Goal: Information Seeking & Learning: Learn about a topic

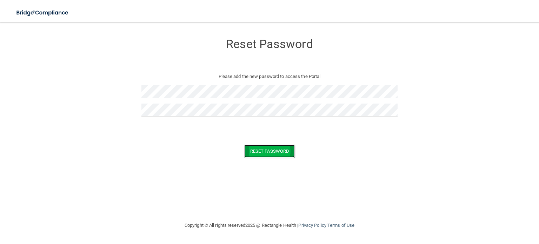
click at [254, 157] on button "Reset Password" at bounding box center [269, 150] width 50 height 13
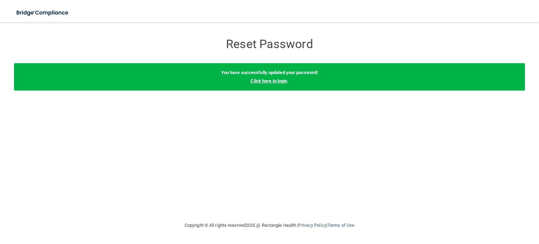
click at [261, 81] on link "Click here to login" at bounding box center [268, 80] width 36 height 5
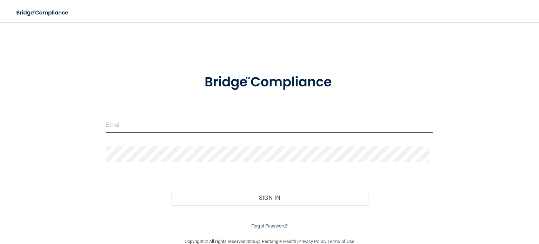
type input "[EMAIL_ADDRESS][DOMAIN_NAME]"
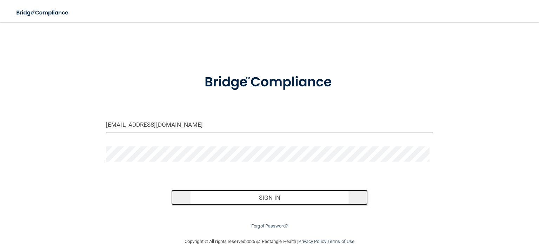
click at [269, 200] on button "Sign In" at bounding box center [269, 197] width 196 height 15
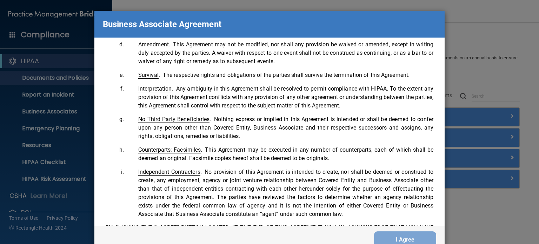
scroll to position [1430, 0]
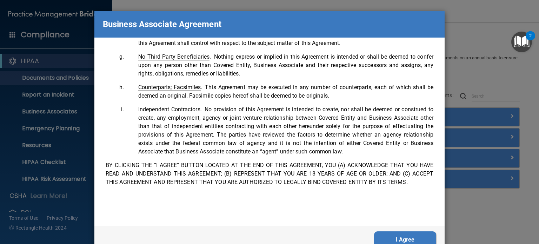
click at [376, 235] on button "I Agree" at bounding box center [405, 239] width 62 height 17
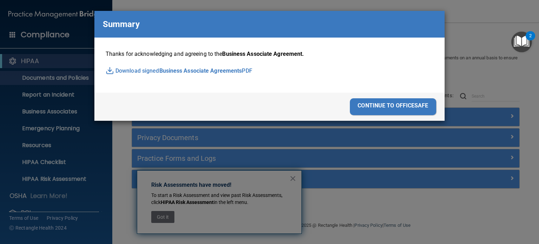
click at [359, 104] on div "continue to officesafe" at bounding box center [393, 106] width 86 height 17
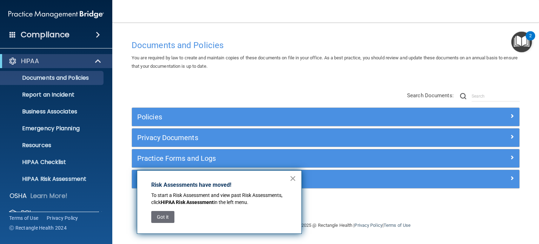
click at [293, 177] on button "×" at bounding box center [292, 178] width 7 height 11
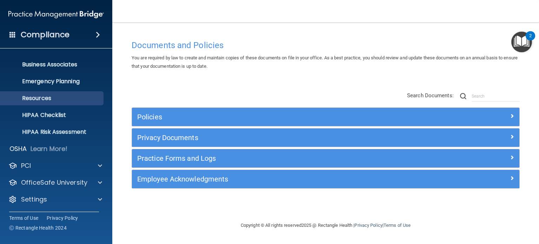
scroll to position [0, 0]
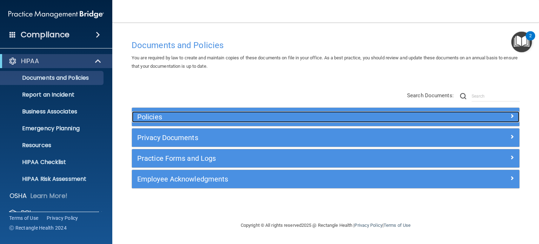
click at [168, 116] on h5 "Policies" at bounding box center [277, 117] width 280 height 8
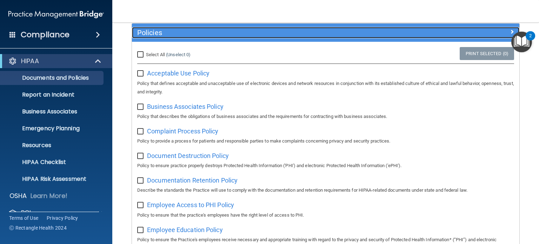
scroll to position [84, 0]
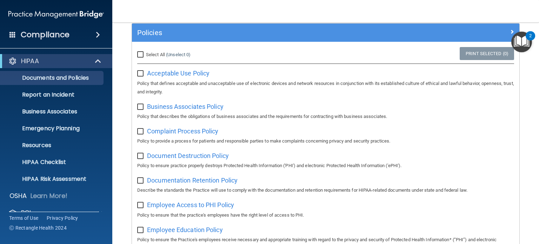
click at [138, 56] on input "Select All (Unselect 0) Unselect All" at bounding box center [141, 55] width 8 height 6
checkbox input "true"
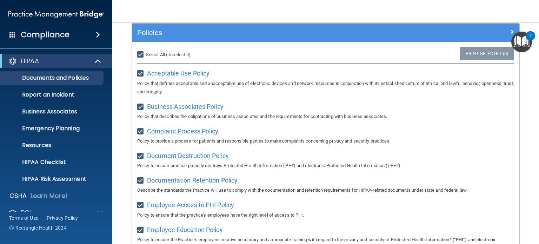
checkbox input "true"
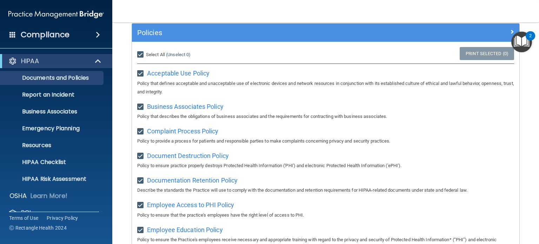
checkbox input "true"
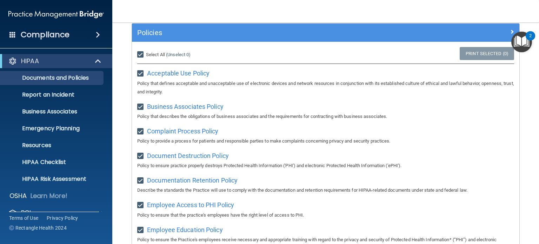
checkbox input "true"
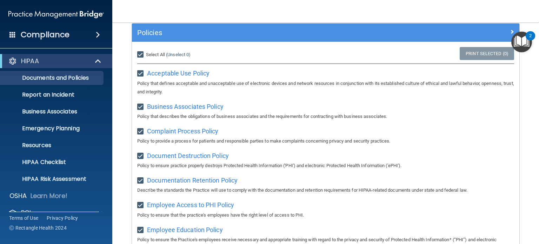
checkbox input "true"
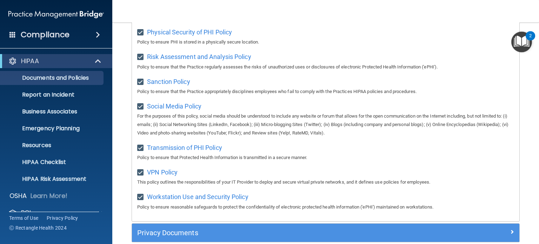
scroll to position [566, 0]
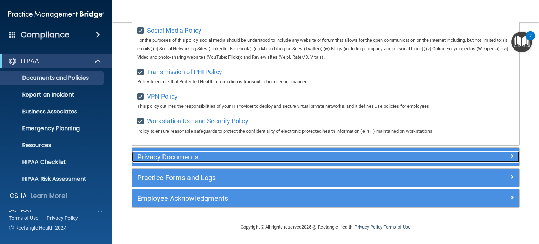
click at [268, 157] on h5 "Privacy Documents" at bounding box center [277, 157] width 280 height 8
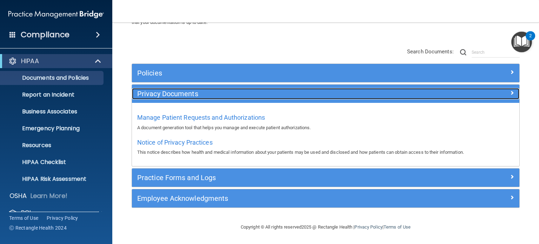
scroll to position [43, 0]
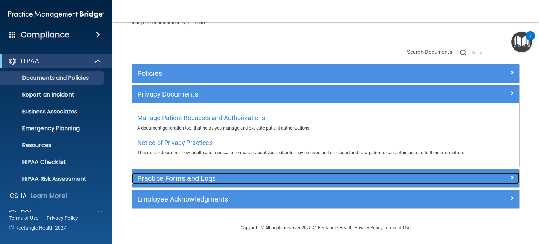
click at [258, 173] on div "Practice Forms and Logs" at bounding box center [277, 178] width 290 height 11
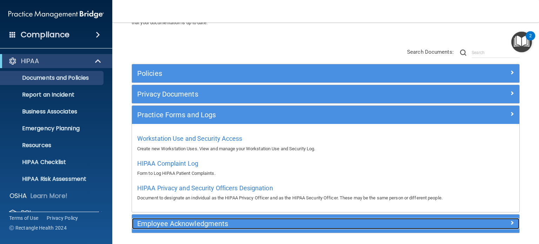
click at [236, 222] on h5 "Employee Acknowledgments" at bounding box center [277, 224] width 280 height 8
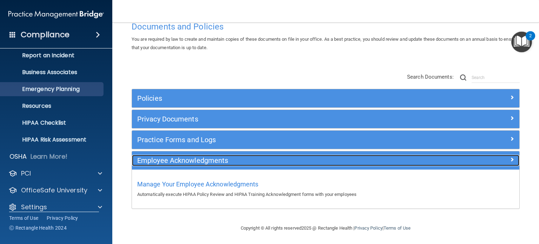
scroll to position [47, 0]
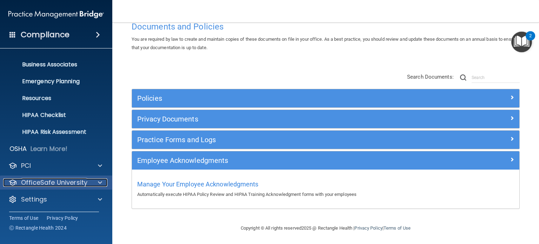
click at [43, 181] on p "OfficeSafe University" at bounding box center [54, 182] width 66 height 8
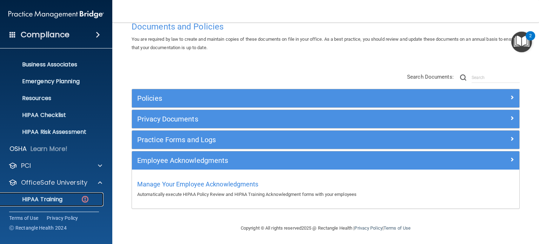
click at [50, 194] on link "HIPAA Training" at bounding box center [48, 199] width 110 height 14
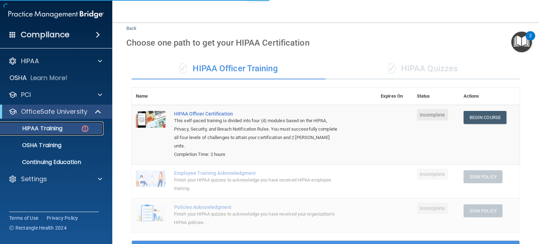
scroll to position [232, 0]
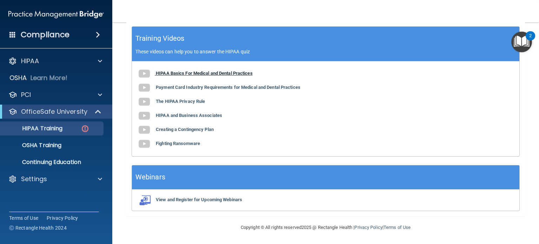
click at [177, 73] on b "HIPAA Basics For Medical and Dental Practices" at bounding box center [204, 72] width 97 height 5
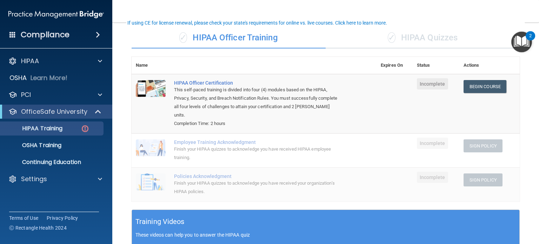
scroll to position [46, 0]
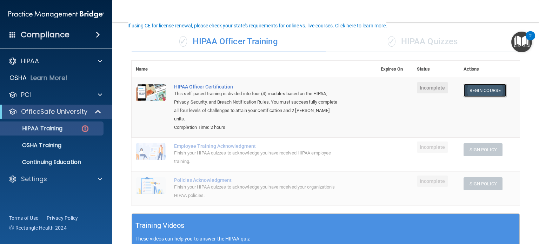
click at [474, 92] on link "Begin Course" at bounding box center [484, 90] width 43 height 13
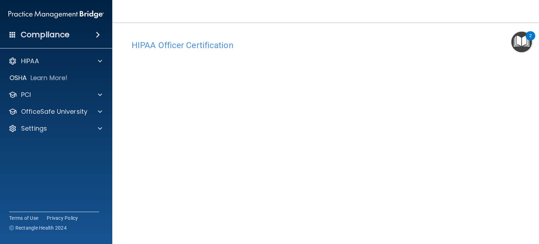
scroll to position [69, 0]
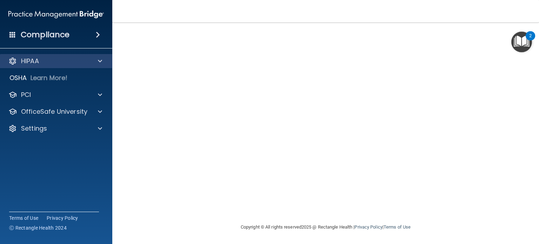
click at [98, 66] on div "HIPAA" at bounding box center [56, 61] width 113 height 14
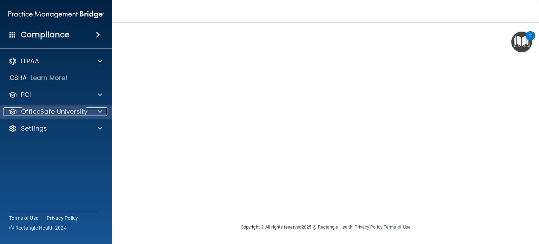
click at [96, 112] on div at bounding box center [99, 111] width 18 height 8
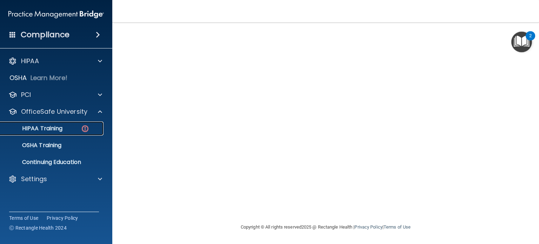
click at [60, 130] on p "HIPAA Training" at bounding box center [34, 128] width 58 height 7
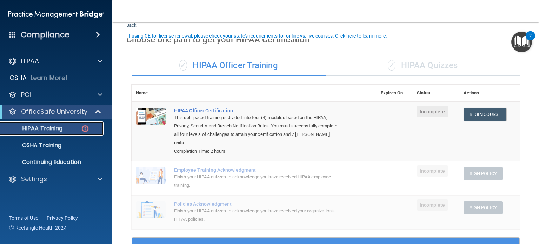
scroll to position [37, 0]
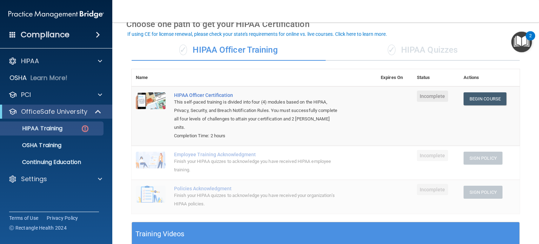
click at [414, 47] on div "✓ HIPAA Quizzes" at bounding box center [422, 50] width 194 height 21
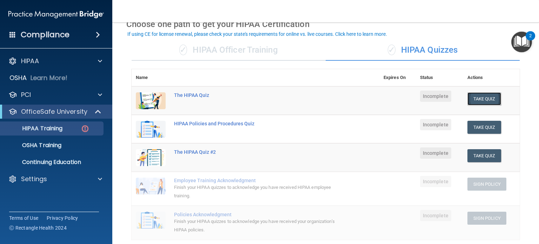
click at [485, 101] on button "Take Quiz" at bounding box center [484, 98] width 34 height 13
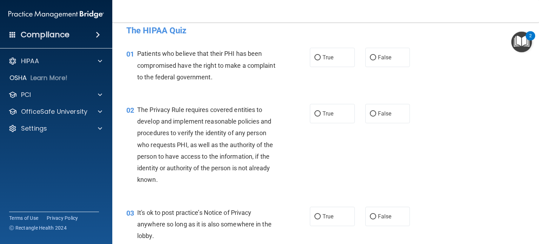
scroll to position [10, 0]
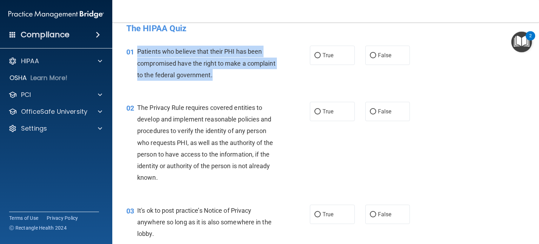
drag, startPoint x: 249, startPoint y: 78, endPoint x: 137, endPoint y: 52, distance: 115.0
click at [137, 52] on div "Patients who believe that their PHI has been compromised have the right to make…" at bounding box center [210, 63] width 146 height 35
copy span "Patients who believe that their PHI has been compromised have the right to make…"
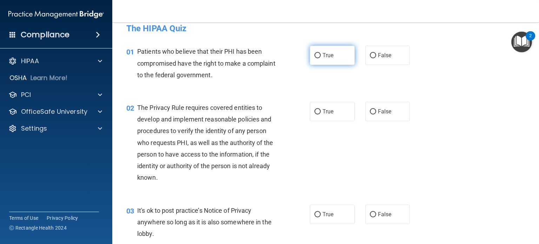
click at [335, 55] on label "True" at bounding box center [332, 55] width 45 height 19
click at [321, 55] on input "True" at bounding box center [317, 55] width 6 height 5
radio input "true"
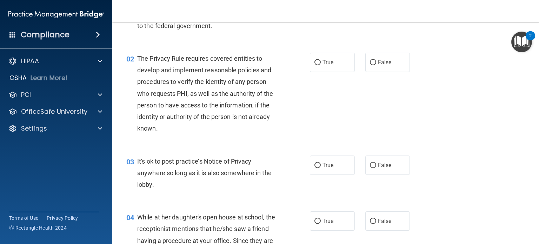
scroll to position [62, 0]
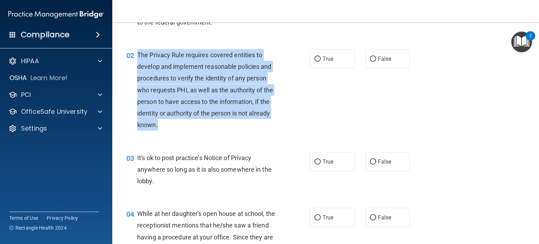
drag, startPoint x: 160, startPoint y: 127, endPoint x: 136, endPoint y: 51, distance: 79.3
click at [136, 51] on div "02 The Privacy Rule requires covered entities to develop and implement reasonab…" at bounding box center [218, 91] width 204 height 85
copy div "The Privacy Rule requires covered entities to develop and implement reasonable …"
click at [216, 129] on div "The Privacy Rule requires covered entities to develop and implement reasonable …" at bounding box center [210, 90] width 146 height 82
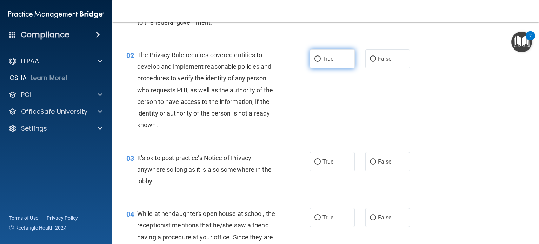
click at [316, 54] on label "True" at bounding box center [332, 58] width 45 height 19
click at [316, 56] on input "True" at bounding box center [317, 58] width 6 height 5
radio input "true"
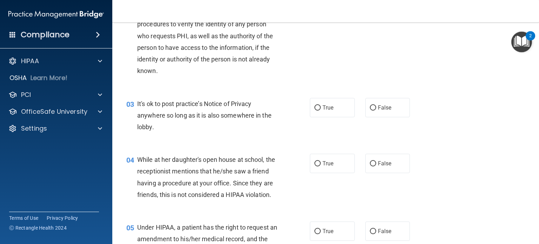
scroll to position [117, 0]
click at [370, 109] on input "False" at bounding box center [373, 106] width 6 height 5
radio input "true"
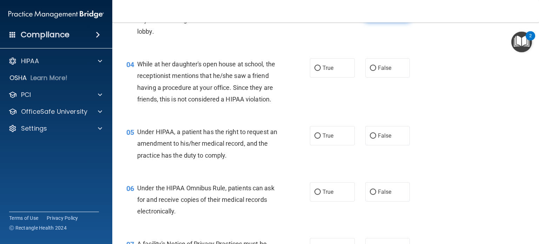
scroll to position [213, 0]
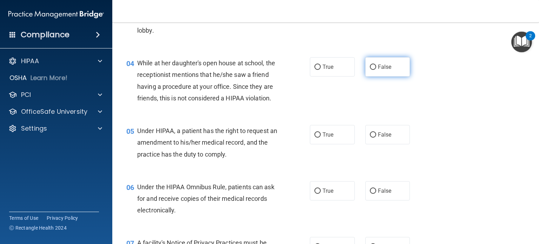
click at [370, 66] on input "False" at bounding box center [373, 67] width 6 height 5
radio input "true"
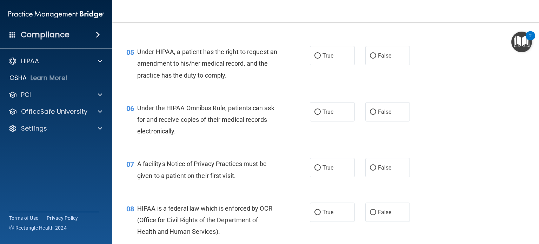
scroll to position [292, 0]
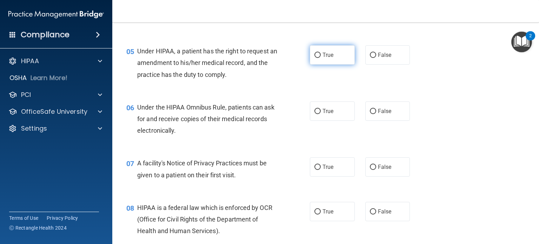
click at [314, 58] on input "True" at bounding box center [317, 55] width 6 height 5
radio input "true"
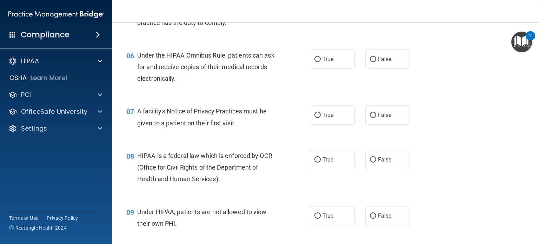
scroll to position [345, 0]
click at [314, 61] on input "True" at bounding box center [317, 58] width 6 height 5
radio input "true"
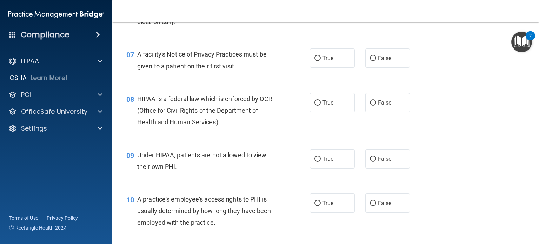
scroll to position [406, 0]
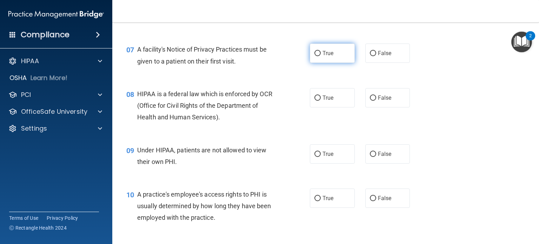
click at [314, 56] on input "True" at bounding box center [317, 53] width 6 height 5
radio input "true"
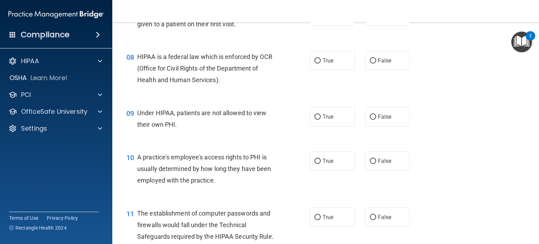
scroll to position [444, 0]
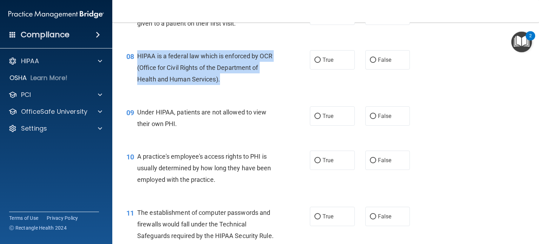
drag, startPoint x: 231, startPoint y: 98, endPoint x: 136, endPoint y: 69, distance: 99.6
click at [136, 69] on div "08 HIPAA is a federal law which is enforced by OCR (Office for Civil Rights of …" at bounding box center [218, 69] width 204 height 39
copy div "HIPAA is a federal law which is enforced by OCR (Office for Civil Rights of the…"
click at [316, 63] on input "True" at bounding box center [317, 60] width 6 height 5
radio input "true"
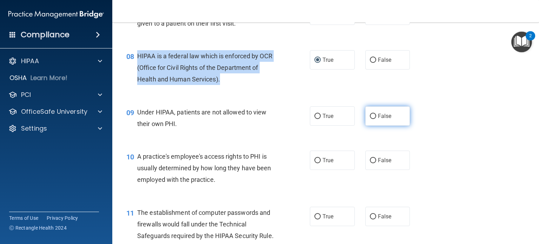
click at [371, 119] on input "False" at bounding box center [373, 116] width 6 height 5
radio input "true"
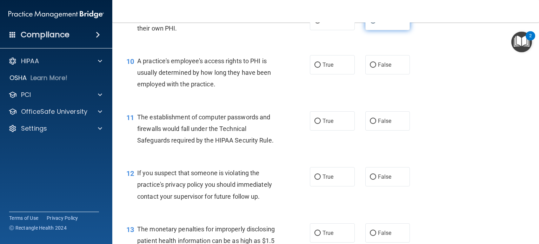
scroll to position [540, 0]
click at [370, 67] on input "False" at bounding box center [373, 64] width 6 height 5
radio input "true"
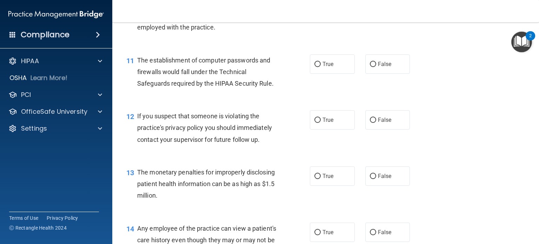
scroll to position [602, 0]
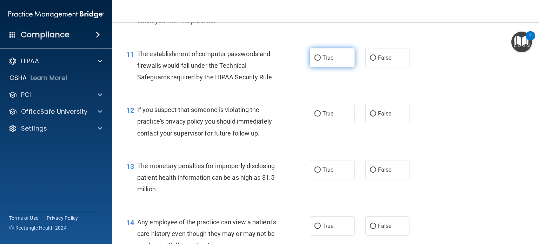
click at [314, 61] on input "True" at bounding box center [317, 57] width 6 height 5
radio input "true"
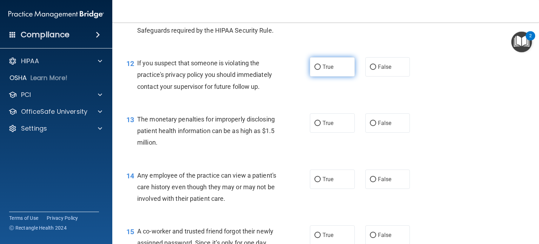
scroll to position [650, 0]
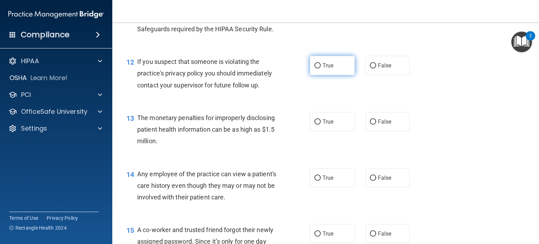
click at [315, 68] on input "True" at bounding box center [317, 65] width 6 height 5
radio input "true"
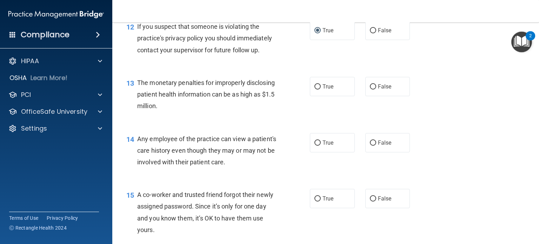
scroll to position [696, 0]
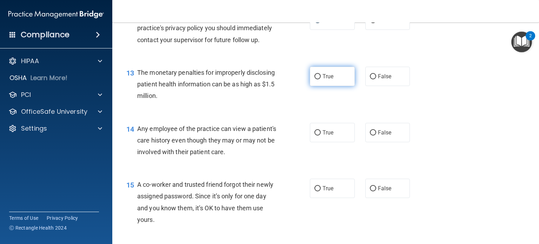
click at [316, 79] on input "True" at bounding box center [317, 76] width 6 height 5
radio input "true"
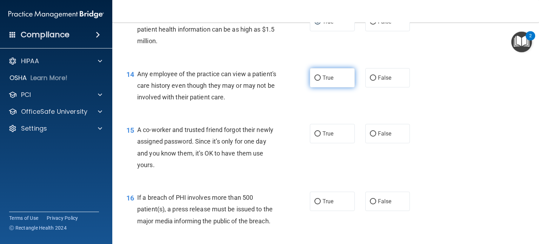
scroll to position [760, 0]
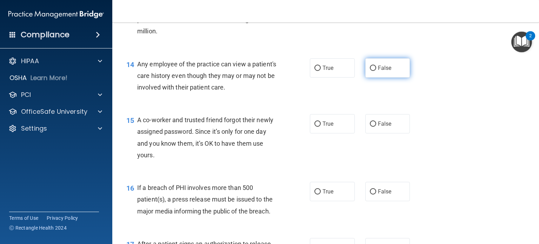
click at [370, 71] on input "False" at bounding box center [373, 68] width 6 height 5
radio input "true"
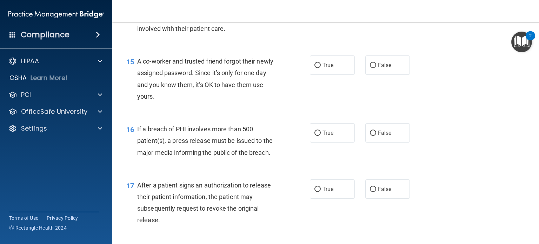
scroll to position [820, 0]
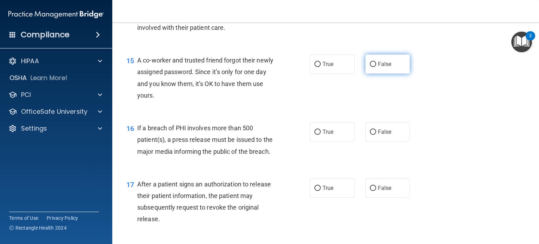
click at [370, 67] on input "False" at bounding box center [373, 64] width 6 height 5
radio input "true"
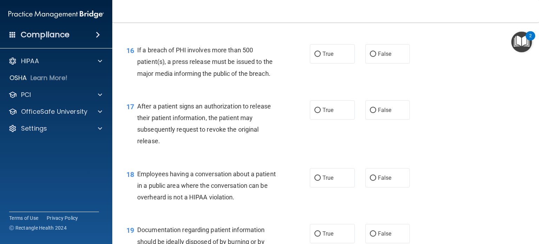
scroll to position [898, 0]
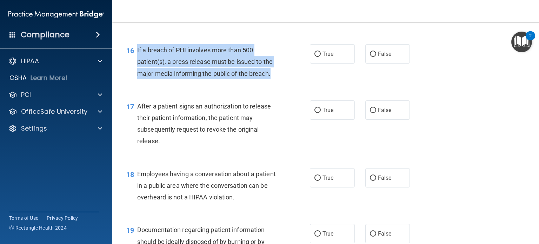
drag, startPoint x: 277, startPoint y: 86, endPoint x: 137, endPoint y: 64, distance: 141.7
click at [137, 64] on div "If a breach of PHI involves more than 500 patient(s), a press release must be i…" at bounding box center [210, 61] width 146 height 35
copy span "If a breach of PHI involves more than 500 patient(s), a press release must be i…"
click at [370, 57] on input "False" at bounding box center [373, 54] width 6 height 5
radio input "true"
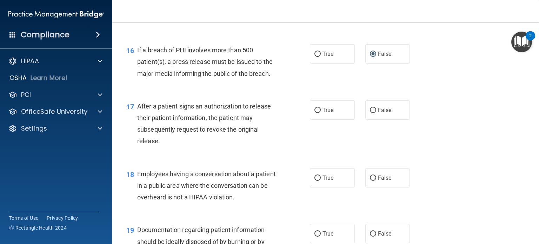
click at [241, 125] on span "After a patient signs an authorization to release their patient information, th…" at bounding box center [204, 123] width 134 height 42
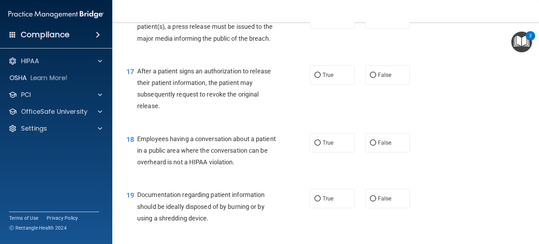
scroll to position [941, 0]
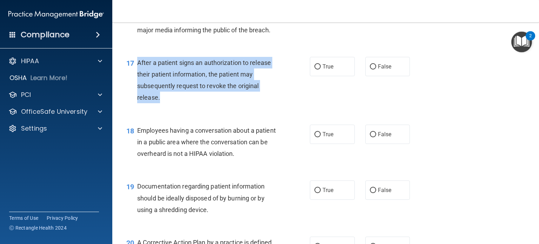
drag, startPoint x: 187, startPoint y: 113, endPoint x: 136, endPoint y: 73, distance: 64.9
click at [136, 73] on div "17 After a patient signs an authorization to release their patient information,…" at bounding box center [218, 82] width 204 height 50
copy div "After a patient signs an authorization to release their patient information, th…"
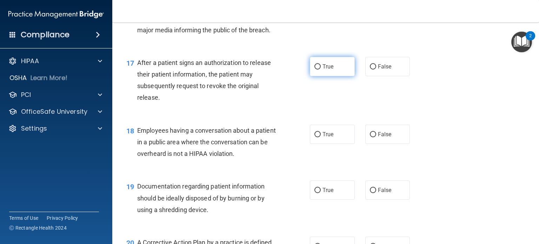
click at [318, 76] on label "True" at bounding box center [332, 66] width 45 height 19
click at [318, 69] on input "True" at bounding box center [317, 66] width 6 height 5
radio input "true"
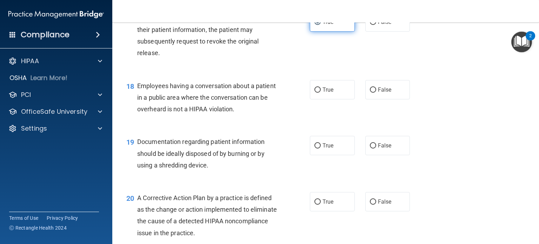
scroll to position [986, 0]
click at [370, 92] on input "False" at bounding box center [373, 89] width 6 height 5
radio input "true"
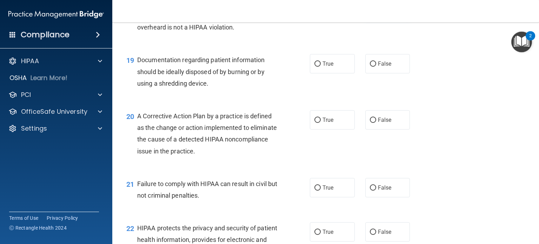
scroll to position [1068, 0]
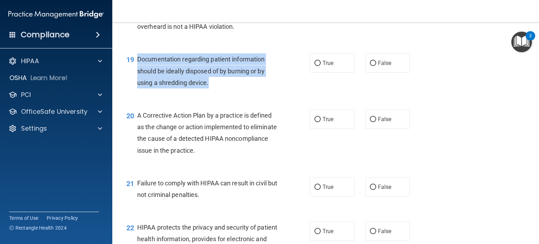
drag, startPoint x: 216, startPoint y: 94, endPoint x: 135, endPoint y: 71, distance: 84.7
click at [135, 71] on div "19 Documentation regarding patient information should be ideally disposed of by…" at bounding box center [218, 72] width 204 height 39
copy div "Documentation regarding patient information should be ideally disposed of by bu…"
click at [316, 66] on input "True" at bounding box center [317, 63] width 6 height 5
radio input "true"
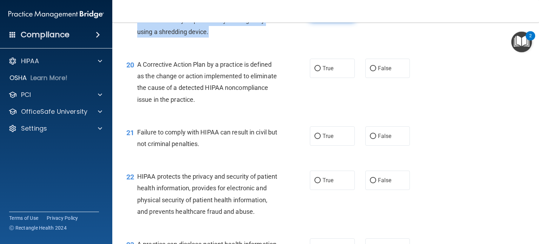
scroll to position [1119, 0]
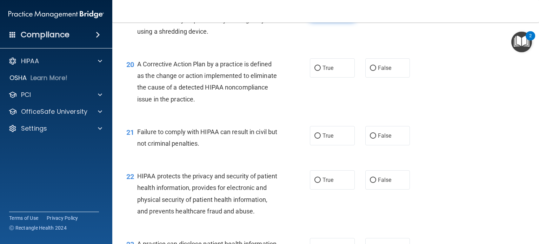
click at [316, 76] on label "True" at bounding box center [332, 67] width 45 height 19
click at [316, 71] on input "True" at bounding box center [317, 68] width 6 height 5
radio input "true"
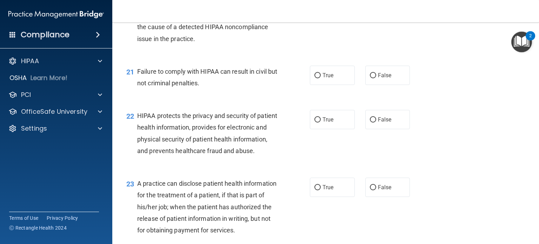
scroll to position [1180, 0]
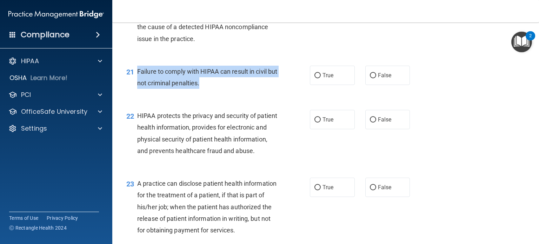
drag, startPoint x: 217, startPoint y: 98, endPoint x: 138, endPoint y: 83, distance: 80.5
click at [138, 83] on div "Failure to comply with HIPAA can result in civil but not criminal penalties." at bounding box center [210, 77] width 146 height 23
copy span "Failure to comply with HIPAA can result in civil but not criminal penalties."
click at [370, 78] on input "False" at bounding box center [373, 75] width 6 height 5
radio input "true"
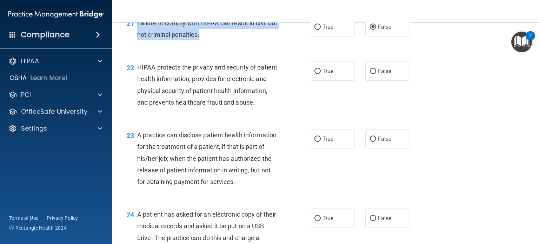
scroll to position [1230, 0]
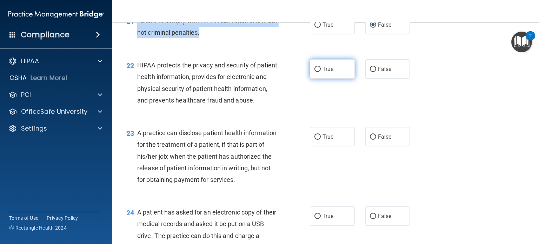
click at [314, 72] on input "True" at bounding box center [317, 69] width 6 height 5
radio input "true"
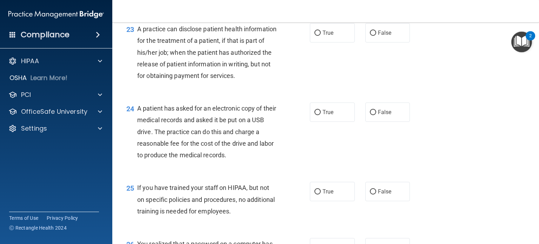
scroll to position [1335, 0]
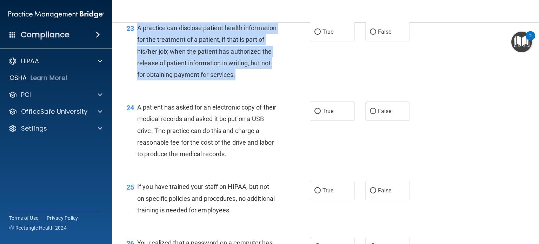
drag, startPoint x: 170, startPoint y: 113, endPoint x: 137, endPoint y: 51, distance: 70.0
click at [137, 51] on div "A practice can disclose patient health information for the treatment of a patie…" at bounding box center [210, 51] width 146 height 58
copy span "A practice can disclose patient health information for the treatment of a patie…"
click at [193, 80] on div "A practice can disclose patient health information for the treatment of a patie…" at bounding box center [210, 51] width 146 height 58
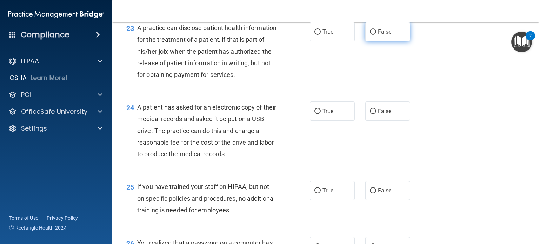
click at [370, 35] on input "False" at bounding box center [373, 31] width 6 height 5
radio input "true"
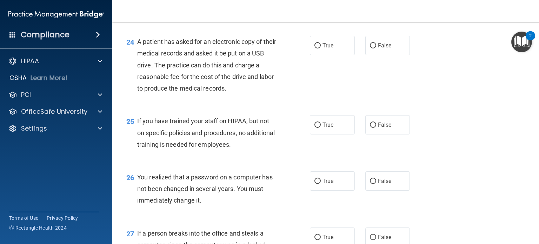
scroll to position [1407, 0]
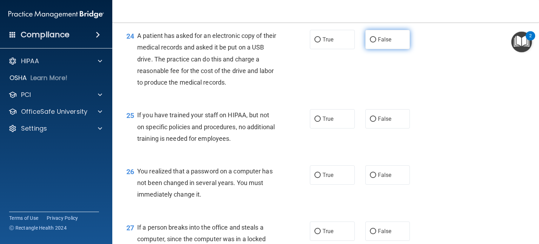
click at [370, 42] on input "False" at bounding box center [373, 39] width 6 height 5
radio input "true"
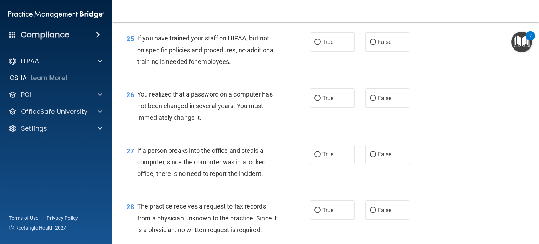
scroll to position [1484, 0]
click at [372, 44] on input "False" at bounding box center [373, 41] width 6 height 5
radio input "true"
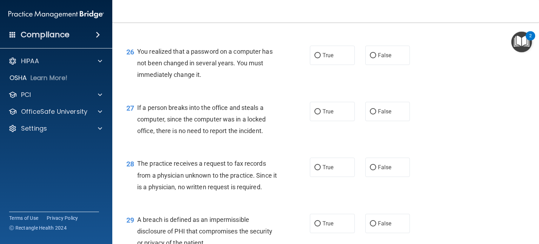
scroll to position [1543, 0]
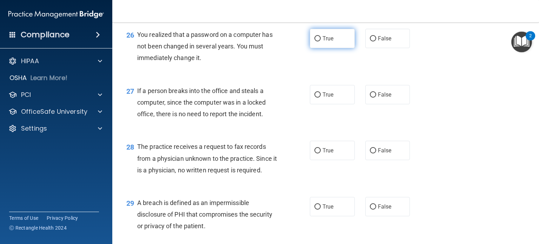
click at [314, 41] on input "True" at bounding box center [317, 38] width 6 height 5
radio input "true"
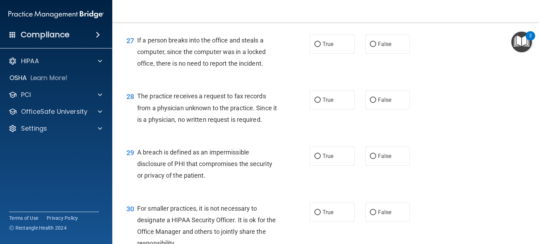
scroll to position [1603, 0]
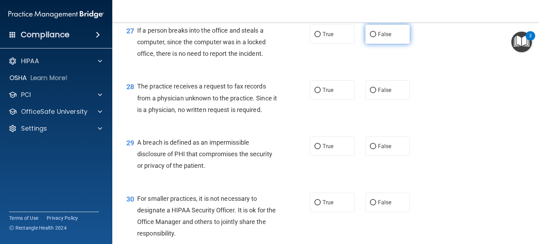
click at [370, 37] on input "False" at bounding box center [373, 34] width 6 height 5
radio input "true"
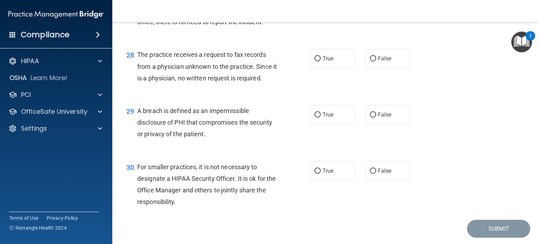
scroll to position [1645, 0]
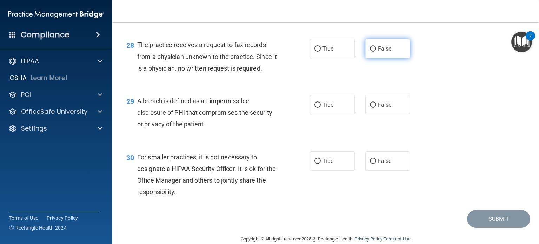
click at [370, 52] on input "False" at bounding box center [373, 48] width 6 height 5
radio input "true"
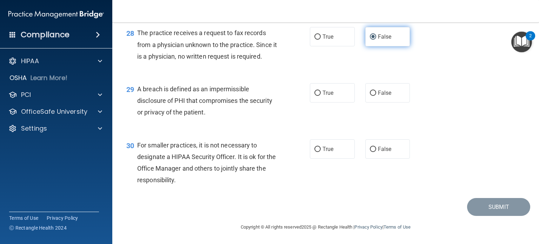
scroll to position [1692, 0]
click at [314, 92] on input "True" at bounding box center [317, 92] width 6 height 5
radio input "true"
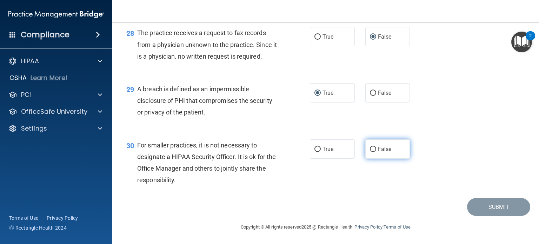
click at [370, 149] on input "False" at bounding box center [373, 149] width 6 height 5
radio input "true"
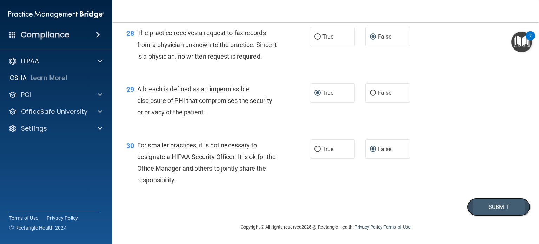
click at [479, 205] on button "Submit" at bounding box center [498, 207] width 63 height 18
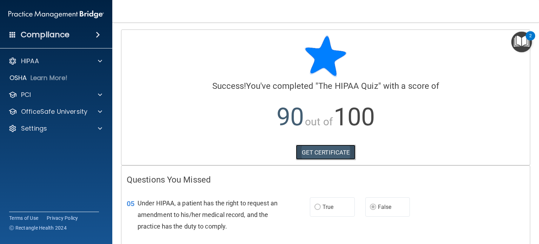
click at [313, 155] on link "GET CERTIFICATE" at bounding box center [326, 151] width 60 height 15
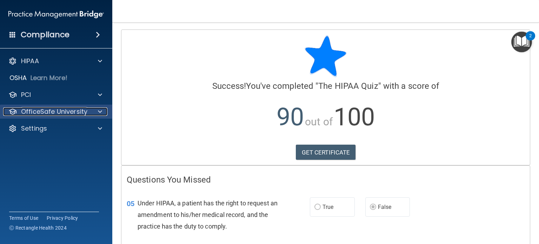
click at [45, 113] on p "OfficeSafe University" at bounding box center [54, 111] width 66 height 8
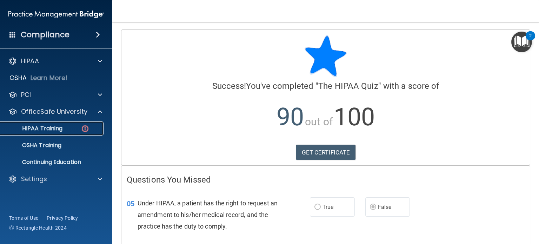
click at [45, 128] on p "HIPAA Training" at bounding box center [34, 128] width 58 height 7
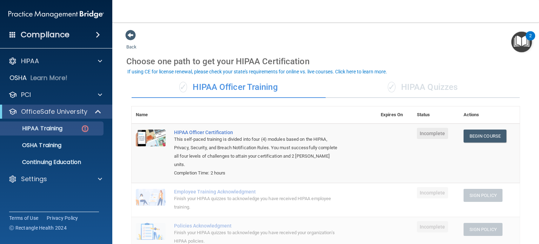
click at [416, 90] on div "✓ HIPAA Quizzes" at bounding box center [422, 87] width 194 height 21
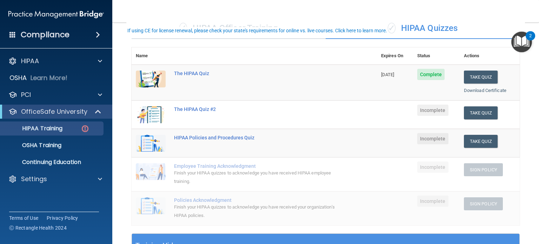
scroll to position [61, 0]
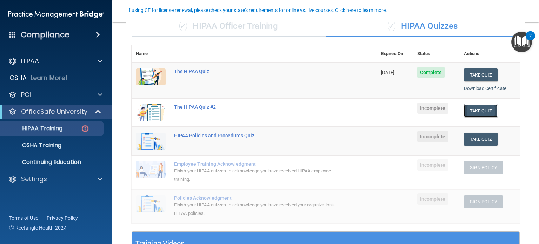
click at [475, 112] on button "Take Quiz" at bounding box center [481, 110] width 34 height 13
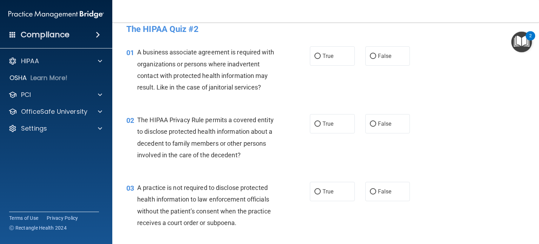
scroll to position [9, 0]
click at [314, 58] on input "True" at bounding box center [317, 55] width 6 height 5
radio input "true"
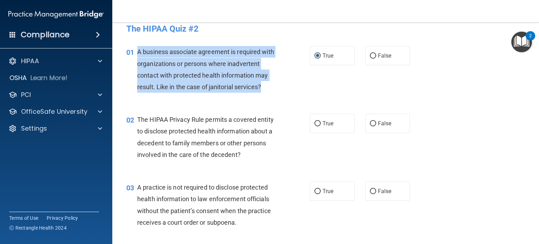
drag, startPoint x: 262, startPoint y: 89, endPoint x: 136, endPoint y: 52, distance: 131.4
click at [136, 52] on div "01 A business associate agreement is required with organizations or persons whe…" at bounding box center [218, 71] width 204 height 50
copy div "A business associate agreement is required with organizations or persons where …"
click at [370, 54] on input "False" at bounding box center [373, 55] width 6 height 5
radio input "true"
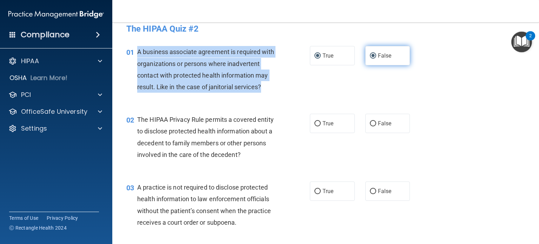
radio input "false"
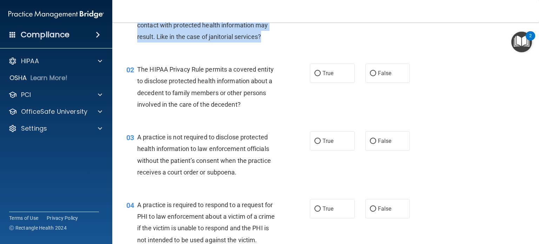
scroll to position [60, 0]
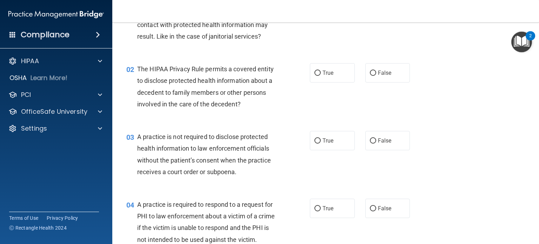
click at [263, 96] on div "The HIPAA Privacy Rule permits a covered entity to disclose protected health in…" at bounding box center [210, 86] width 146 height 47
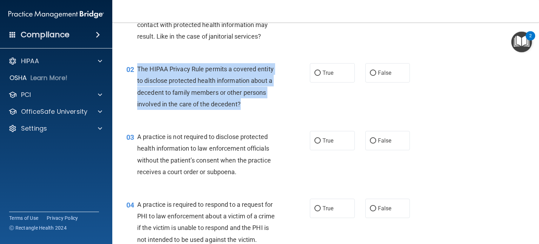
drag, startPoint x: 243, startPoint y: 103, endPoint x: 136, endPoint y: 70, distance: 112.3
click at [136, 70] on div "02 The HIPAA Privacy Rule permits a covered entity to disclose protected health…" at bounding box center [218, 88] width 204 height 50
copy div "The HIPAA Privacy Rule permits a covered entity to disclose protected health in…"
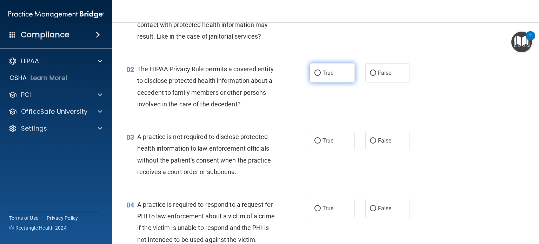
click at [322, 73] on span "True" at bounding box center [327, 72] width 11 height 7
click at [321, 73] on input "True" at bounding box center [317, 72] width 6 height 5
radio input "true"
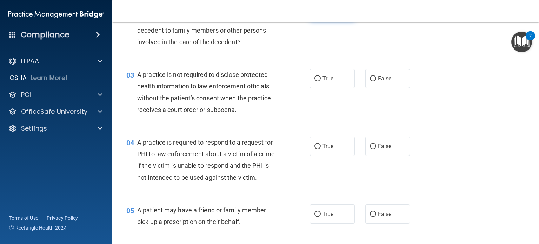
scroll to position [129, 0]
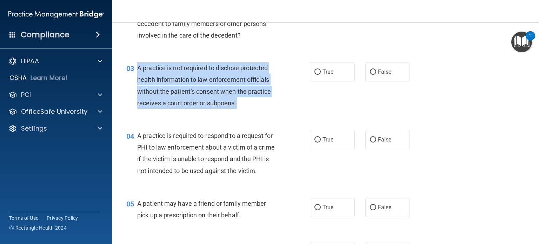
drag, startPoint x: 242, startPoint y: 101, endPoint x: 136, endPoint y: 68, distance: 110.6
click at [136, 68] on div "03 A practice is not required to disclose protected health information to law e…" at bounding box center [218, 87] width 204 height 50
click at [370, 73] on input "False" at bounding box center [373, 71] width 6 height 5
radio input "true"
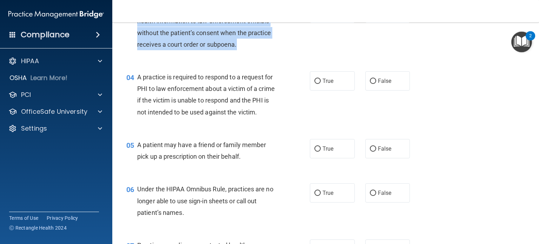
scroll to position [203, 0]
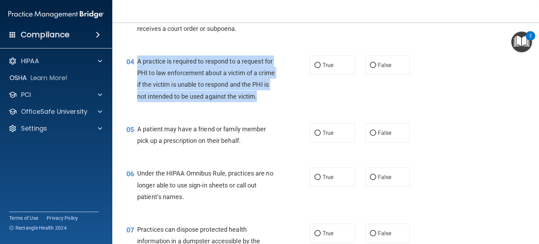
drag, startPoint x: 164, startPoint y: 106, endPoint x: 138, endPoint y: 62, distance: 50.9
click at [138, 62] on div "A practice is required to respond to a request for PHI to law enforcement about…" at bounding box center [210, 78] width 146 height 47
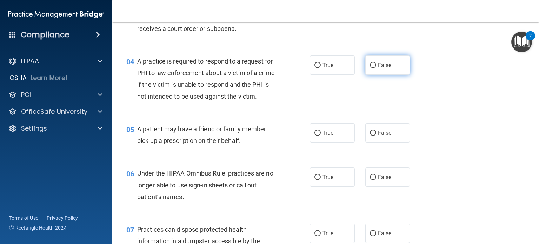
click at [370, 61] on label "False" at bounding box center [387, 64] width 45 height 19
click at [370, 63] on input "False" at bounding box center [373, 65] width 6 height 5
radio input "true"
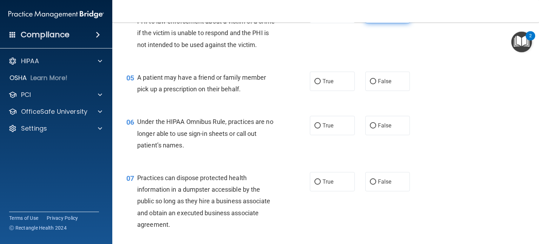
scroll to position [257, 0]
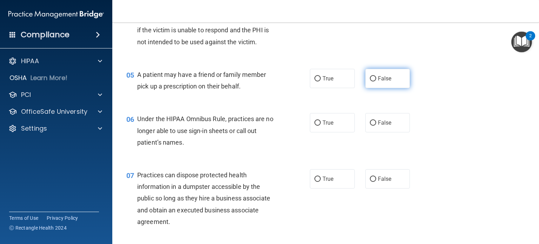
click at [370, 81] on input "False" at bounding box center [373, 78] width 6 height 5
radio input "true"
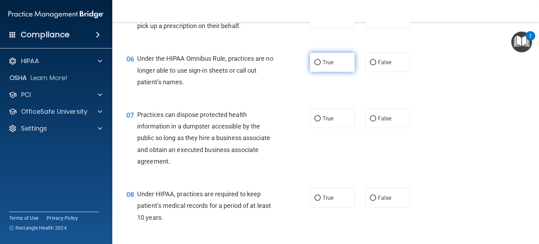
click at [322, 66] on span "True" at bounding box center [327, 62] width 11 height 7
click at [320, 65] on input "True" at bounding box center [317, 62] width 6 height 5
radio input "true"
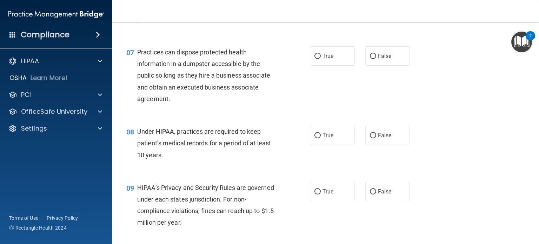
scroll to position [386, 0]
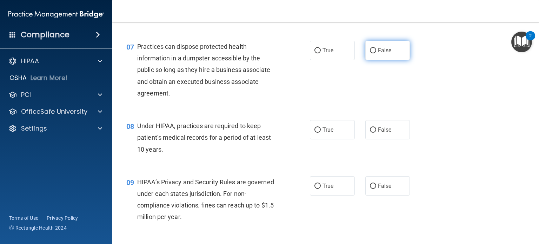
click at [370, 53] on input "False" at bounding box center [373, 50] width 6 height 5
radio input "true"
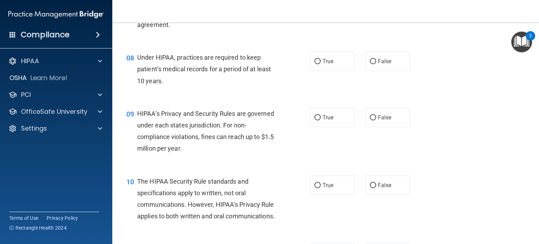
scroll to position [457, 0]
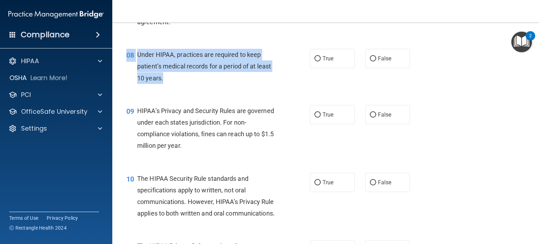
drag, startPoint x: 166, startPoint y: 90, endPoint x: 134, endPoint y: 59, distance: 44.6
click at [134, 59] on div "08 Under HIPAA, practices are required to keep patient’s medical records for a …" at bounding box center [325, 68] width 409 height 56
click at [165, 84] on div "Under HIPAA, practices are required to keep patient’s medical records for a per…" at bounding box center [210, 66] width 146 height 35
drag, startPoint x: 165, startPoint y: 89, endPoint x: 137, endPoint y: 67, distance: 35.2
click at [137, 67] on div "Under HIPAA, practices are required to keep patient’s medical records for a per…" at bounding box center [210, 66] width 146 height 35
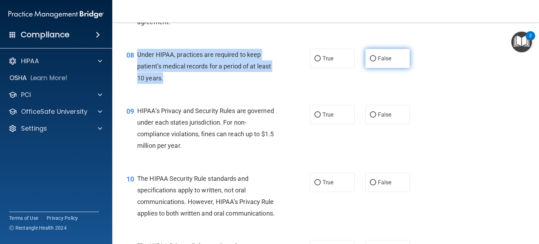
click at [370, 61] on input "False" at bounding box center [373, 58] width 6 height 5
radio input "true"
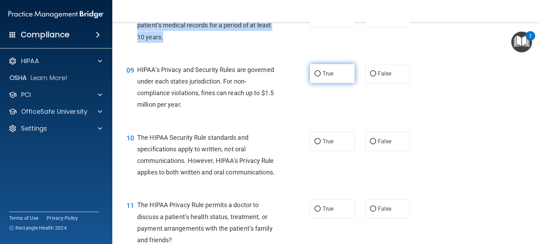
scroll to position [499, 0]
click at [327, 76] on span "True" at bounding box center [327, 72] width 11 height 7
click at [321, 76] on input "True" at bounding box center [317, 72] width 6 height 5
radio input "true"
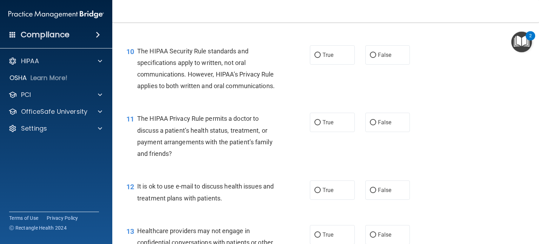
scroll to position [586, 0]
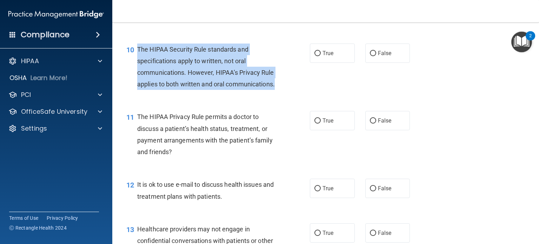
drag, startPoint x: 196, startPoint y: 108, endPoint x: 137, endPoint y: 60, distance: 76.6
click at [137, 60] on div "The HIPAA Security Rule standards and specifications apply to written, not oral…" at bounding box center [210, 66] width 146 height 47
click at [370, 56] on input "False" at bounding box center [373, 53] width 6 height 5
radio input "true"
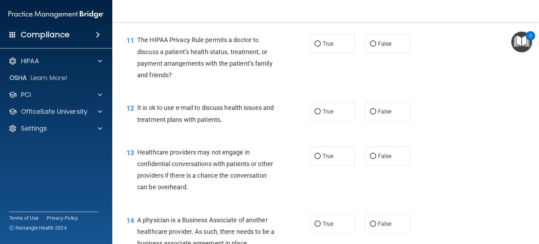
scroll to position [666, 0]
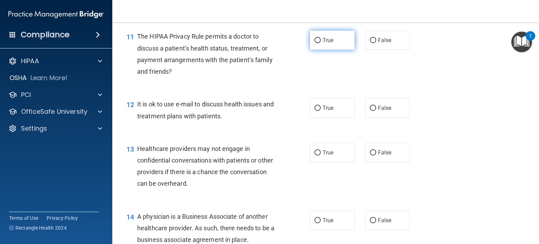
click at [323, 43] on span "True" at bounding box center [327, 40] width 11 height 7
click at [321, 43] on input "True" at bounding box center [317, 40] width 6 height 5
radio input "true"
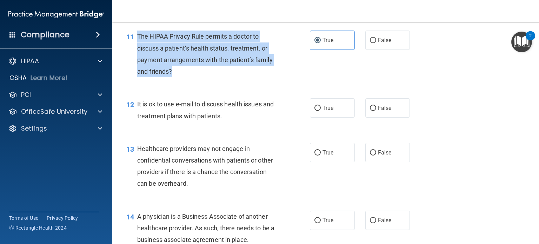
drag, startPoint x: 175, startPoint y: 96, endPoint x: 136, endPoint y: 59, distance: 54.3
click at [136, 59] on div "11 The HIPAA Privacy Rule permits a doctor to discuss a patient’s health status…" at bounding box center [218, 56] width 204 height 50
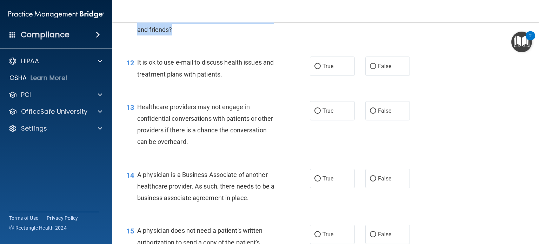
scroll to position [708, 0]
click at [370, 69] on input "False" at bounding box center [373, 65] width 6 height 5
radio input "true"
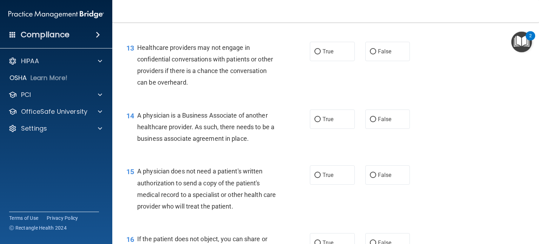
scroll to position [768, 0]
click at [315, 54] on input "True" at bounding box center [317, 50] width 6 height 5
radio input "true"
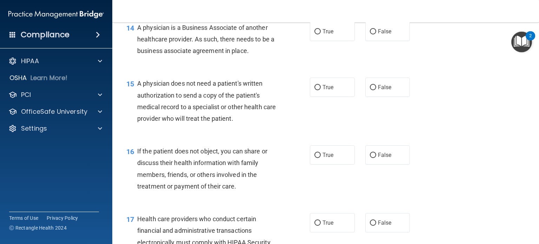
scroll to position [862, 0]
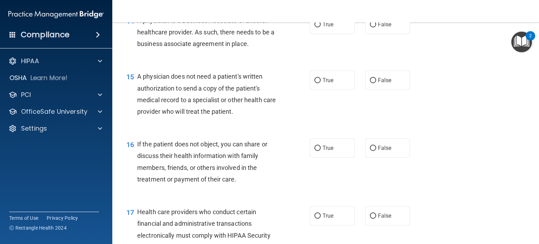
drag, startPoint x: 237, startPoint y: 66, endPoint x: 137, endPoint y: 44, distance: 102.0
click at [137, 44] on div "A physician is a Business Associate of another healthcare provider. As such, th…" at bounding box center [210, 32] width 146 height 35
click at [373, 34] on label "False" at bounding box center [387, 24] width 45 height 19
click at [373, 27] on input "False" at bounding box center [373, 24] width 6 height 5
radio input "true"
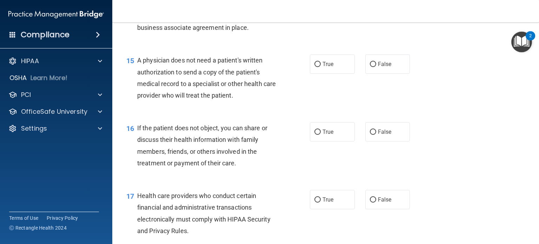
scroll to position [879, 0]
click at [370, 102] on div "15 A physician does not need a patient's written authorization to send a copy o…" at bounding box center [325, 79] width 409 height 68
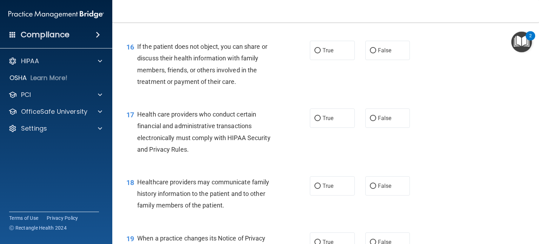
scroll to position [959, 0]
click at [370, 100] on div "16 If the patient does not object, you can share or discuss their health inform…" at bounding box center [325, 66] width 409 height 68
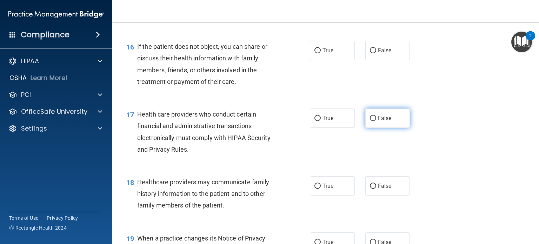
click at [372, 128] on label "False" at bounding box center [387, 117] width 45 height 19
click at [372, 121] on input "False" at bounding box center [373, 118] width 6 height 5
radio input "true"
click at [371, 100] on div "16 If the patient does not object, you can share or discuss their health inform…" at bounding box center [325, 66] width 409 height 68
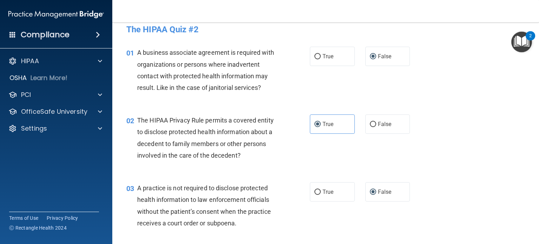
scroll to position [0, 0]
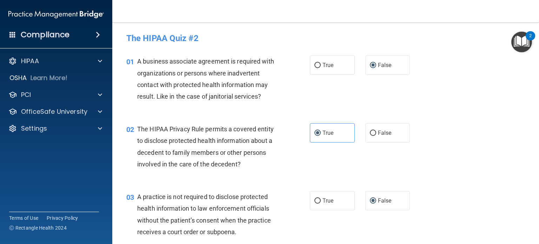
click at [207, 14] on nav "Toggle navigation Jacy Todd todd2jy@mail.uc.edu Manage My Enterprise Sugarland …" at bounding box center [325, 11] width 426 height 22
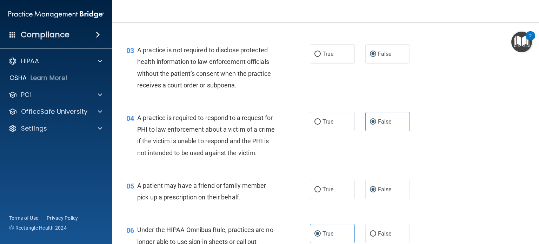
scroll to position [147, 0]
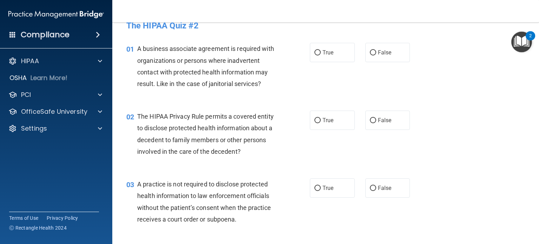
scroll to position [13, 0]
click at [370, 53] on input "False" at bounding box center [373, 51] width 6 height 5
radio input "true"
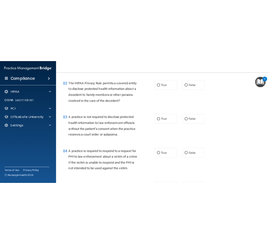
scroll to position [85, 0]
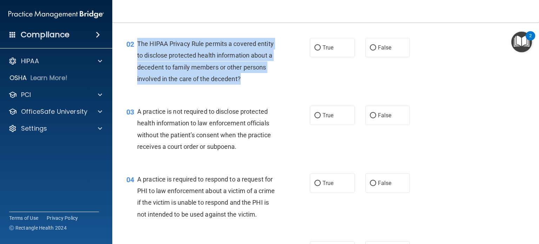
drag, startPoint x: 245, startPoint y: 79, endPoint x: 136, endPoint y: 46, distance: 114.6
click at [136, 46] on div "02 The HIPAA Privacy Rule permits a covered entity to disclose protected health…" at bounding box center [218, 63] width 204 height 50
copy div "The HIPAA Privacy Rule permits a covered entity to disclose protected health in…"
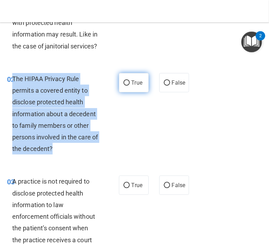
click at [127, 86] on input "True" at bounding box center [126, 82] width 6 height 5
radio input "true"
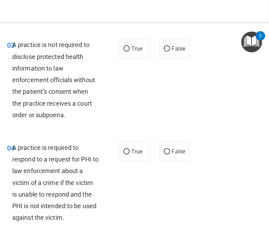
scroll to position [224, 0]
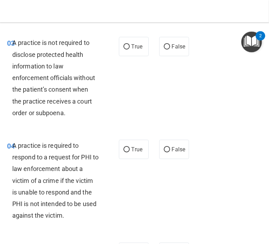
click at [89, 105] on div "A practice is not required to disclose protected health information to law enfo…" at bounding box center [58, 78] width 92 height 82
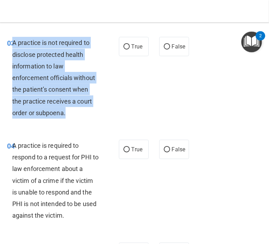
drag, startPoint x: 72, startPoint y: 124, endPoint x: 13, endPoint y: 51, distance: 94.5
click at [13, 51] on div "A practice is not required to disclose protected health information to law enfo…" at bounding box center [58, 78] width 92 height 82
copy span "A practice is not required to disclose protected health information to law enfo…"
click at [164, 49] on input "False" at bounding box center [167, 46] width 6 height 5
radio input "true"
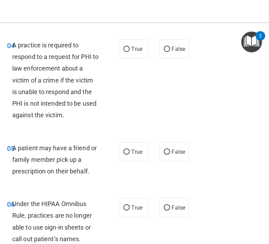
scroll to position [325, 0]
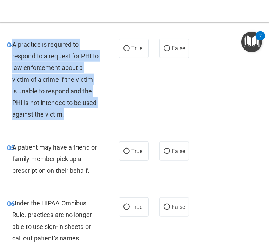
drag, startPoint x: 81, startPoint y: 126, endPoint x: 12, endPoint y: 57, distance: 97.2
click at [12, 57] on div "A practice is required to respond to a request for PHI to law enforcement about…" at bounding box center [58, 80] width 92 height 82
copy span "A practice is required to respond to a request for PHI to law enforcement about…"
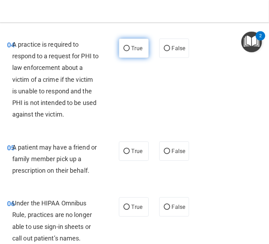
click at [135, 52] on span "True" at bounding box center [137, 48] width 11 height 7
click at [130, 51] on input "True" at bounding box center [126, 48] width 6 height 5
radio input "true"
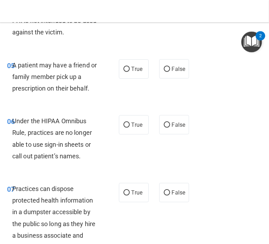
scroll to position [430, 0]
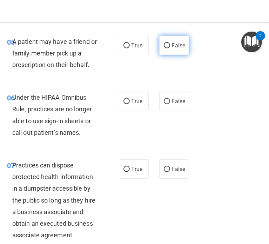
click at [164, 48] on input "False" at bounding box center [167, 45] width 6 height 5
radio input "true"
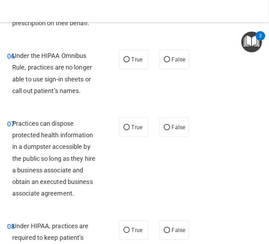
scroll to position [474, 0]
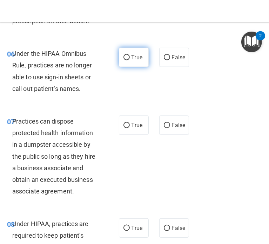
click at [127, 67] on label "True" at bounding box center [134, 57] width 30 height 19
click at [127, 60] on input "True" at bounding box center [126, 57] width 6 height 5
radio input "true"
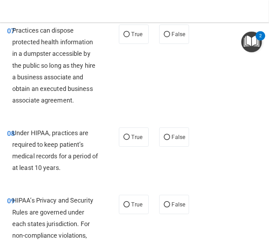
scroll to position [565, 0]
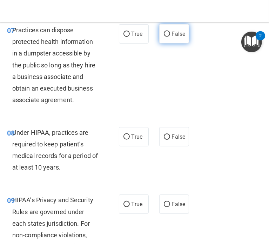
click at [172, 37] on span "False" at bounding box center [179, 34] width 14 height 7
click at [169, 37] on input "False" at bounding box center [167, 34] width 6 height 5
radio input "true"
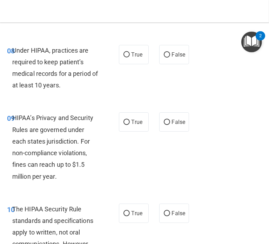
scroll to position [649, 0]
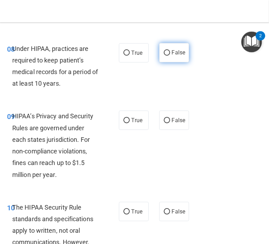
click at [164, 56] on input "False" at bounding box center [167, 52] width 6 height 5
radio input "true"
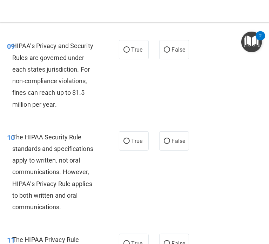
scroll to position [723, 0]
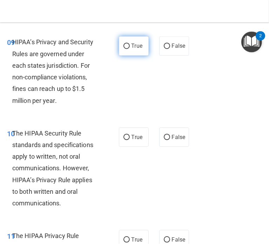
click at [138, 49] on span "True" at bounding box center [137, 45] width 11 height 7
click at [130, 49] on input "True" at bounding box center [126, 45] width 6 height 5
radio input "true"
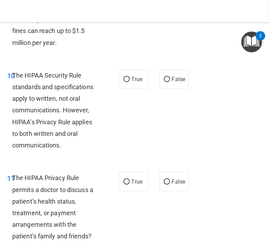
scroll to position [782, 0]
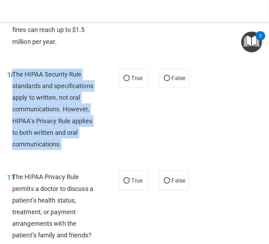
drag, startPoint x: 63, startPoint y: 157, endPoint x: 13, endPoint y: 85, distance: 87.7
click at [13, 85] on div "The HIPAA Security Rule standards and specifications apply to written, not oral…" at bounding box center [58, 109] width 92 height 82
copy span "The HIPAA Security Rule standards and specifications apply to written, not oral…"
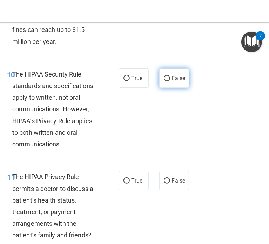
click at [163, 88] on label "False" at bounding box center [174, 77] width 30 height 19
click at [164, 81] on input "False" at bounding box center [167, 78] width 6 height 5
radio input "true"
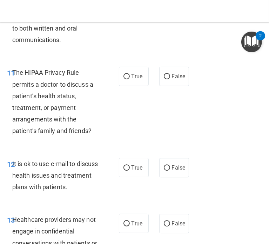
scroll to position [888, 0]
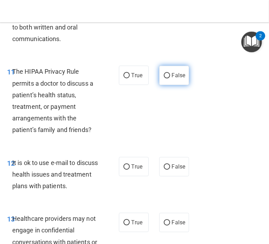
click at [164, 78] on input "False" at bounding box center [167, 75] width 6 height 5
radio input "true"
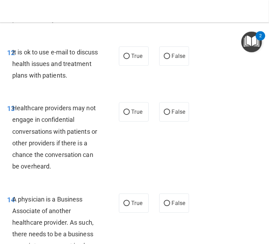
scroll to position [1010, 0]
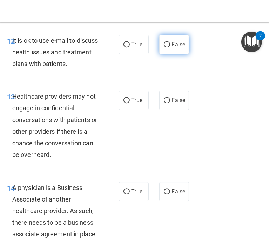
click at [164, 47] on input "False" at bounding box center [167, 44] width 6 height 5
radio input "true"
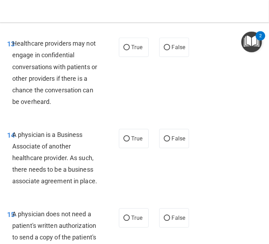
scroll to position [1063, 0]
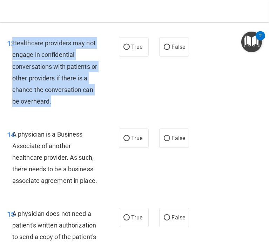
drag, startPoint x: 61, startPoint y: 120, endPoint x: 12, endPoint y: 70, distance: 70.7
click at [12, 70] on div "Healthcare providers may not engage in confidential conversations with patients…" at bounding box center [58, 72] width 92 height 70
copy span "Healthcare providers may not engage in confidential conversations with patients…"
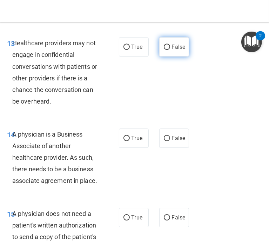
click at [167, 56] on label "False" at bounding box center [174, 46] width 30 height 19
click at [167, 50] on input "False" at bounding box center [167, 47] width 6 height 5
radio input "true"
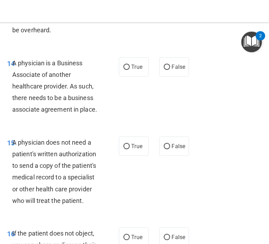
scroll to position [1138, 0]
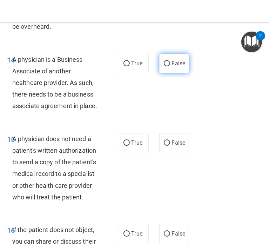
click at [164, 66] on input "False" at bounding box center [167, 63] width 6 height 5
radio input "true"
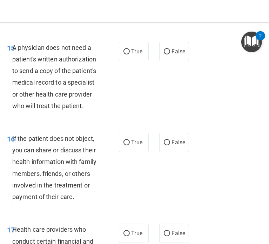
scroll to position [1230, 0]
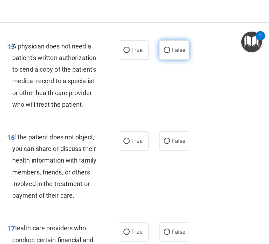
click at [160, 60] on label "False" at bounding box center [174, 49] width 30 height 19
click at [164, 53] on input "False" at bounding box center [167, 50] width 6 height 5
radio input "true"
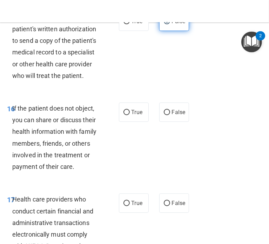
scroll to position [1325, 0]
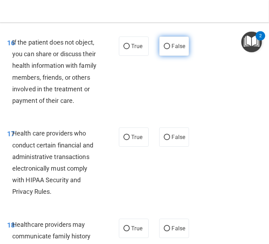
click at [164, 49] on input "False" at bounding box center [167, 46] width 6 height 5
radio input "true"
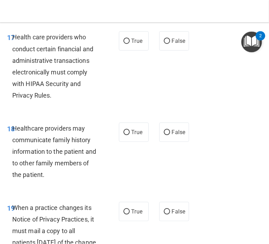
scroll to position [1425, 0]
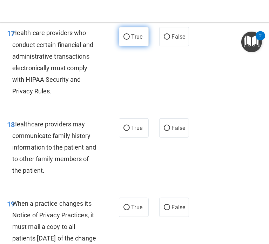
click at [136, 46] on label "True" at bounding box center [134, 36] width 30 height 19
click at [130, 40] on input "True" at bounding box center [126, 36] width 6 height 5
radio input "true"
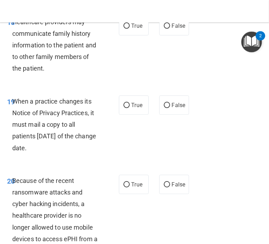
scroll to position [1530, 0]
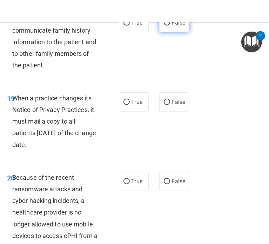
click at [164, 26] on input "False" at bounding box center [167, 22] width 6 height 5
radio input "true"
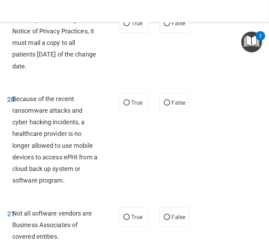
scroll to position [1610, 0]
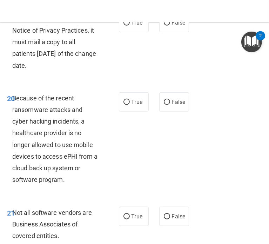
drag, startPoint x: 55, startPoint y: 126, endPoint x: 12, endPoint y: 72, distance: 69.4
click at [12, 72] on div "19 When a practice changes its Notice of Privacy Practices, it must mail a copy…" at bounding box center [62, 44] width 133 height 62
copy div "9 When a practice changes its Notice of Privacy Practices, it must mail a copy …"
click at [164, 26] on input "False" at bounding box center [167, 22] width 6 height 5
radio input "true"
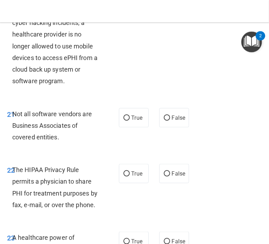
scroll to position [1710, 0]
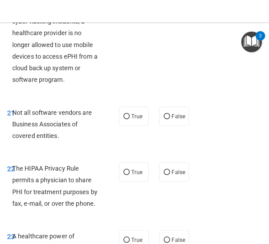
click at [67, 86] on div "Because of the recent ransomware attacks and cyber hacking incidents, a healthc…" at bounding box center [58, 38] width 92 height 93
click at [124, 5] on input "True" at bounding box center [126, 2] width 6 height 5
radio input "true"
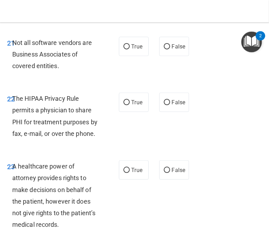
scroll to position [1798, 0]
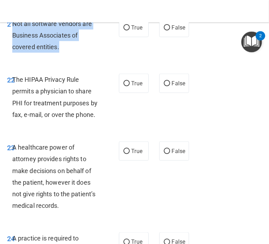
drag, startPoint x: 61, startPoint y: 106, endPoint x: 13, endPoint y: 81, distance: 54.3
click at [13, 53] on div "Not all software vendors are Business Associates of covered entities." at bounding box center [58, 35] width 92 height 35
copy span "Not all software vendors are Business Associates of covered entities."
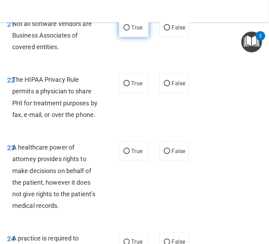
click at [133, 31] on span "True" at bounding box center [137, 27] width 11 height 7
click at [130, 31] on input "True" at bounding box center [126, 27] width 6 height 5
radio input "true"
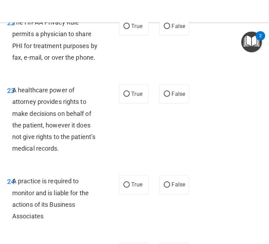
scroll to position [1856, 0]
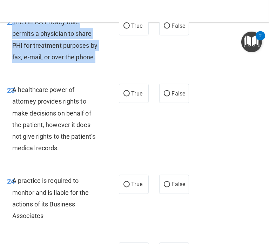
drag, startPoint x: 37, startPoint y: 128, endPoint x: 13, endPoint y: 80, distance: 54.1
click at [13, 63] on div "The HIPAA Privacy Rule permits a physician to share PHI for treatment purposes …" at bounding box center [58, 39] width 92 height 47
copy span "The HIPAA Privacy Rule permits a physician to share PHI for treatment purposes …"
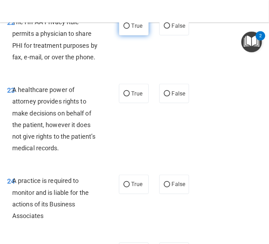
click at [133, 29] on span "True" at bounding box center [137, 25] width 11 height 7
click at [130, 29] on input "True" at bounding box center [126, 25] width 6 height 5
radio input "true"
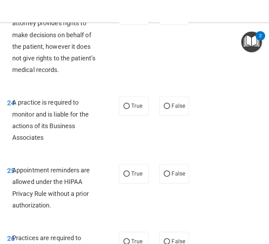
scroll to position [1934, 0]
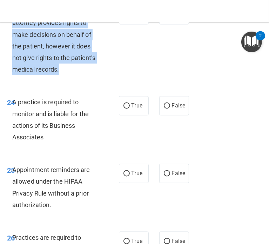
drag, startPoint x: 64, startPoint y: 139, endPoint x: 13, endPoint y: 81, distance: 77.5
click at [13, 75] on div "A healthcare power of attorney provides rights to make decisions on behalf of t…" at bounding box center [58, 40] width 92 height 70
copy span "A healthcare power of attorney provides rights to make decisions on behalf of t…"
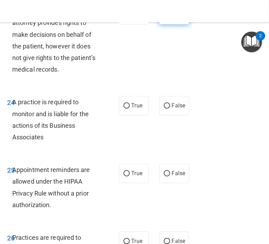
click at [173, 18] on span "False" at bounding box center [179, 15] width 14 height 7
click at [170, 18] on input "False" at bounding box center [167, 15] width 6 height 5
radio input "true"
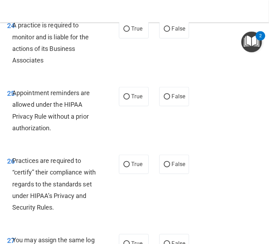
scroll to position [2023, 0]
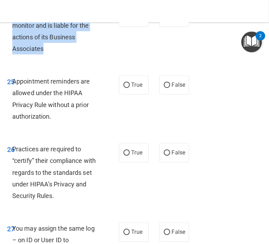
drag, startPoint x: 60, startPoint y: 117, endPoint x: 13, endPoint y: 84, distance: 57.7
click at [13, 54] on div "A practice is required to monitor and is liable for the actions of its Business…" at bounding box center [58, 31] width 92 height 47
copy span "A practice is required to monitor and is liable for the actions of its Business…"
click at [164, 20] on input "False" at bounding box center [167, 17] width 6 height 5
radio input "true"
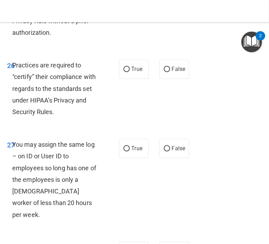
scroll to position [2108, 0]
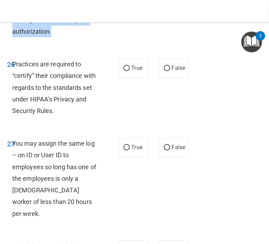
drag, startPoint x: 55, startPoint y: 101, endPoint x: 12, endPoint y: 67, distance: 54.7
click at [12, 37] on div "Appointment reminders are allowed under the HIPAA Privacy Rule without a prior …" at bounding box center [58, 14] width 92 height 47
click at [126, 3] on input "True" at bounding box center [126, 0] width 6 height 5
radio input "true"
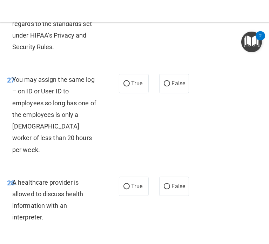
scroll to position [2175, 0]
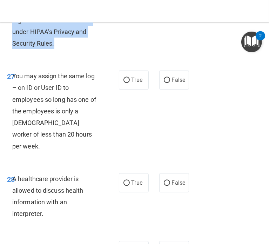
drag, startPoint x: 73, startPoint y: 112, endPoint x: 13, endPoint y: 66, distance: 76.2
click at [13, 49] on div "Practices are required to “certify” their compliance with regards to the standa…" at bounding box center [58, 20] width 92 height 58
click at [164, 4] on input "False" at bounding box center [167, 0] width 6 height 5
radio input "true"
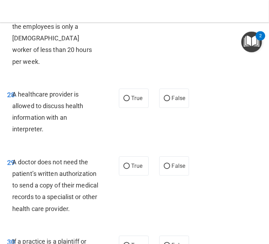
scroll to position [2260, 0]
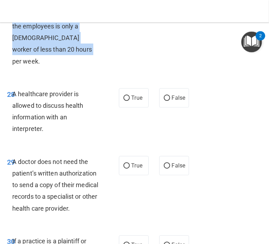
drag, startPoint x: 72, startPoint y: 121, endPoint x: 13, endPoint y: 61, distance: 84.1
click at [13, 61] on div "You may assign the same log – on ID or User ID to employees so long has one of …" at bounding box center [58, 26] width 92 height 82
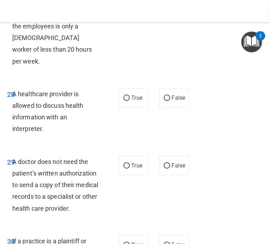
radio input "true"
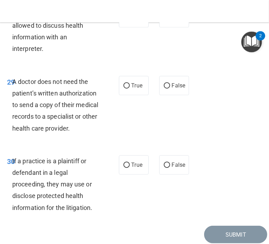
scroll to position [2342, 0]
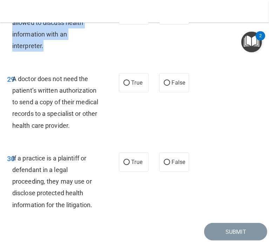
drag, startPoint x: 50, startPoint y: 106, endPoint x: 12, endPoint y: 67, distance: 54.6
click at [12, 52] on div "A healthcare provider is allowed to discuss health information with an interpre…" at bounding box center [58, 28] width 92 height 47
click at [164, 18] on input "False" at bounding box center [167, 15] width 6 height 5
radio input "true"
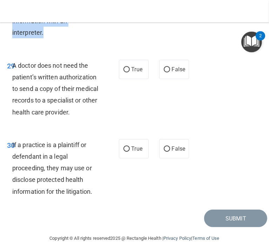
scroll to position [2358, 0]
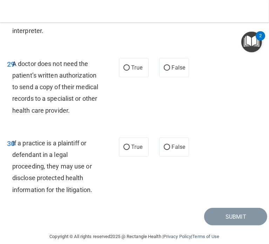
click at [135, 3] on span "True" at bounding box center [137, -1] width 11 height 7
click at [130, 3] on input "True" at bounding box center [126, 0] width 6 height 5
radio input "true"
radio input "false"
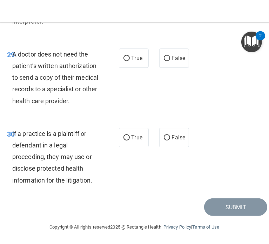
scroll to position [2414, 0]
drag, startPoint x: 43, startPoint y: 126, endPoint x: 11, endPoint y: 66, distance: 67.5
click at [11, 66] on div "29 A doctor does not need the patient’s written authorization to send a copy of…" at bounding box center [62, 79] width 133 height 62
click at [166, 61] on input "False" at bounding box center [167, 58] width 6 height 5
radio input "true"
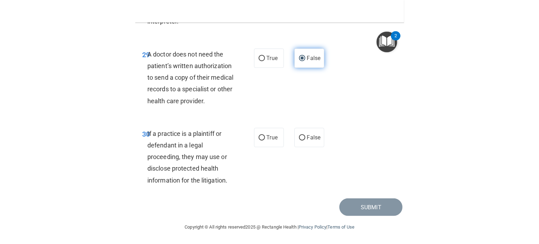
scroll to position [2437, 0]
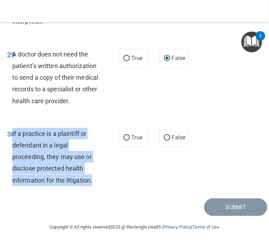
drag, startPoint x: 101, startPoint y: 181, endPoint x: 12, endPoint y: 132, distance: 101.4
click at [12, 132] on div "If a practice is a plaintiff or defendant in a legal proceeding, they may use o…" at bounding box center [58, 157] width 92 height 58
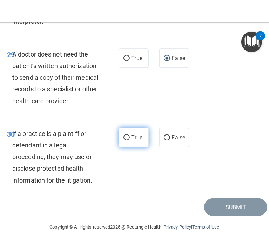
click at [133, 136] on span "True" at bounding box center [137, 137] width 11 height 7
click at [130, 136] on input "True" at bounding box center [126, 137] width 6 height 5
radio input "true"
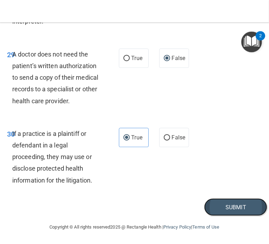
click at [224, 207] on button "Submit" at bounding box center [235, 207] width 63 height 18
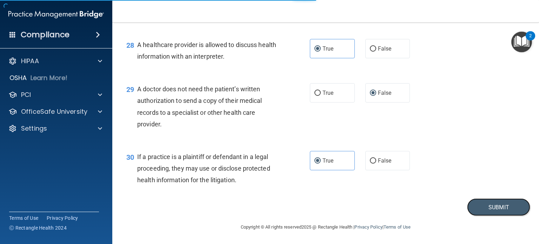
scroll to position [1692, 0]
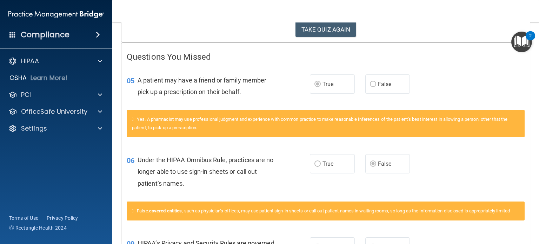
scroll to position [115, 0]
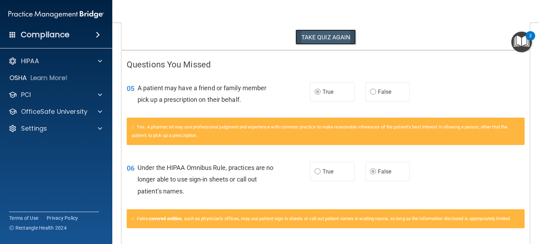
click at [310, 40] on button "TAKE QUIZ AGAIN" at bounding box center [325, 36] width 61 height 15
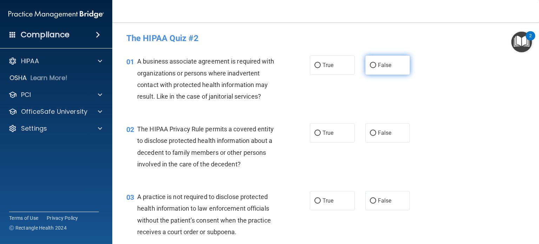
click at [370, 67] on input "False" at bounding box center [373, 65] width 6 height 5
radio input "true"
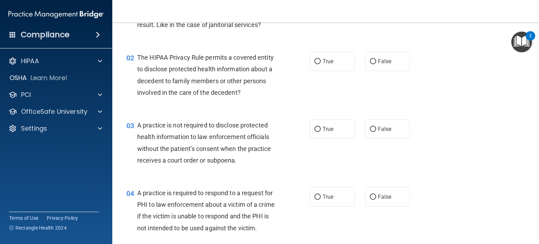
scroll to position [72, 0]
click at [315, 61] on input "True" at bounding box center [317, 61] width 6 height 5
radio input "true"
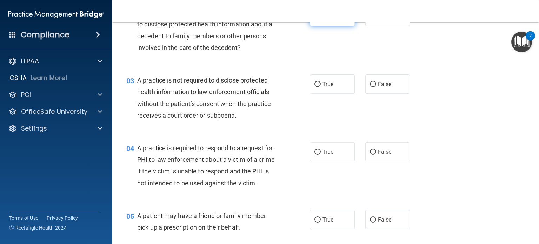
scroll to position [126, 0]
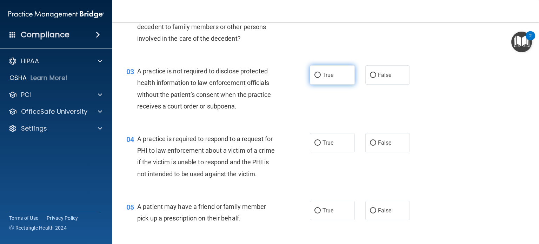
click at [314, 74] on input "True" at bounding box center [317, 75] width 6 height 5
radio input "true"
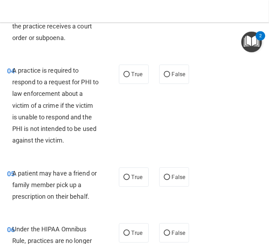
scroll to position [299, 0]
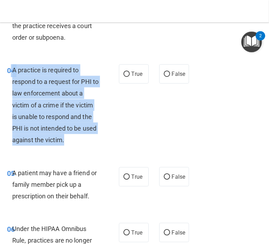
drag, startPoint x: 83, startPoint y: 153, endPoint x: 11, endPoint y: 83, distance: 100.7
click at [11, 83] on div "04 A practice is required to respond to a request for PHI to law enforcement ab…" at bounding box center [62, 106] width 133 height 85
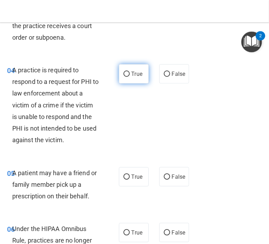
click at [141, 83] on label "True" at bounding box center [134, 73] width 30 height 19
click at [130, 77] on input "True" at bounding box center [126, 74] width 6 height 5
radio input "true"
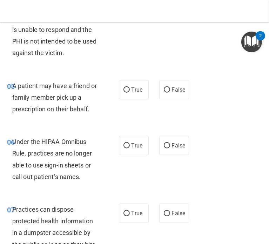
scroll to position [413, 0]
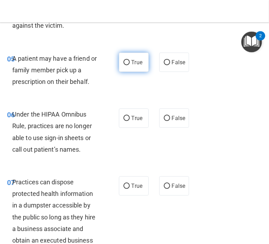
click at [127, 65] on input "True" at bounding box center [126, 62] width 6 height 5
radio input "true"
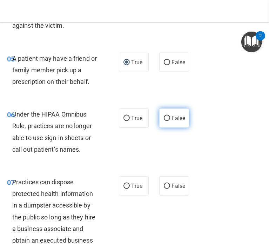
click at [165, 121] on input "False" at bounding box center [167, 118] width 6 height 5
radio input "true"
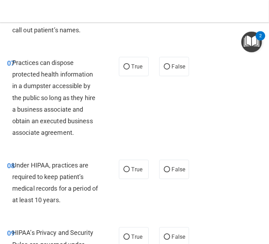
scroll to position [534, 0]
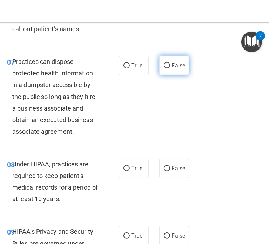
click at [164, 68] on input "False" at bounding box center [167, 65] width 6 height 5
radio input "true"
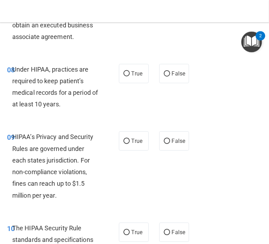
scroll to position [629, 0]
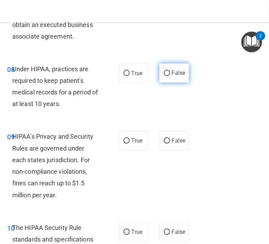
click at [161, 83] on label "False" at bounding box center [174, 72] width 30 height 19
click at [164, 76] on input "False" at bounding box center [167, 73] width 6 height 5
radio input "true"
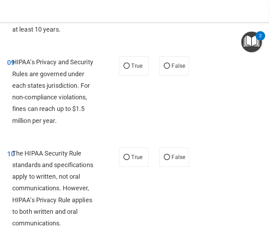
scroll to position [704, 0]
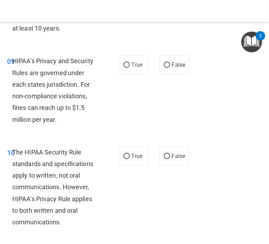
click at [161, 88] on div "09 HIPAA’s Privacy and Security Rules are governed under each states jurisdicti…" at bounding box center [134, 91] width 265 height 91
click at [165, 74] on label "False" at bounding box center [174, 64] width 30 height 19
click at [165, 68] on input "False" at bounding box center [167, 64] width 6 height 5
radio input "true"
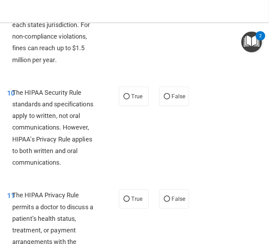
scroll to position [769, 0]
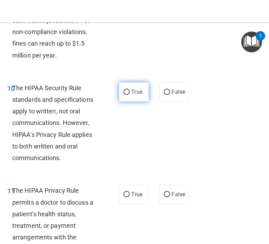
click at [130, 101] on label "True" at bounding box center [134, 91] width 30 height 19
click at [130, 95] on input "True" at bounding box center [126, 91] width 6 height 5
radio input "true"
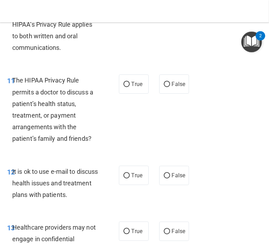
scroll to position [879, 0]
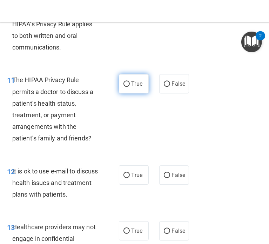
click at [127, 87] on input "True" at bounding box center [126, 83] width 6 height 5
radio input "true"
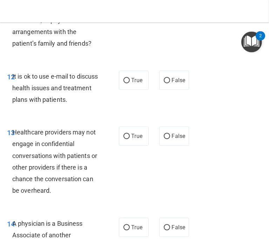
scroll to position [975, 0]
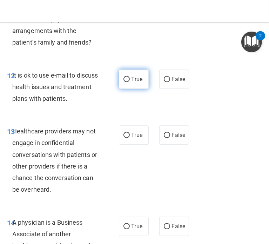
click at [128, 89] on label "True" at bounding box center [134, 78] width 30 height 19
click at [128, 82] on input "True" at bounding box center [126, 79] width 6 height 5
radio input "true"
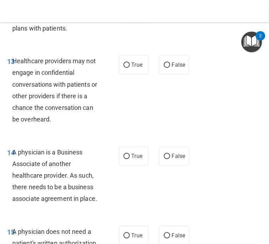
scroll to position [1051, 0]
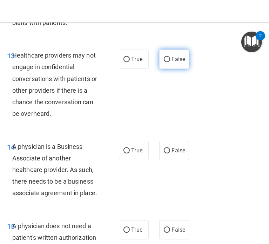
click at [172, 62] on span "False" at bounding box center [179, 59] width 14 height 7
click at [169, 62] on input "False" at bounding box center [167, 59] width 6 height 5
radio input "true"
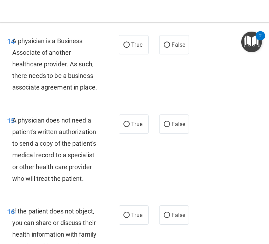
scroll to position [1157, 0]
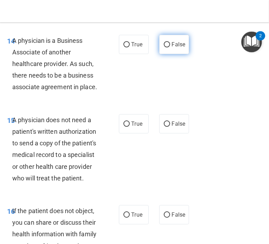
click at [159, 54] on label "False" at bounding box center [174, 44] width 30 height 19
click at [164, 47] on input "False" at bounding box center [167, 44] width 6 height 5
radio input "true"
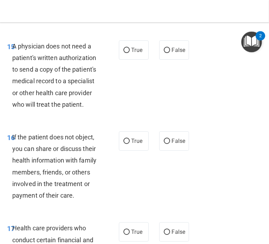
scroll to position [1231, 0]
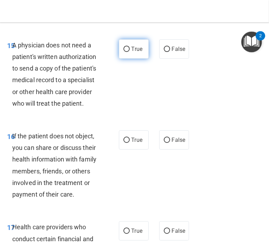
click at [136, 52] on span "True" at bounding box center [137, 49] width 11 height 7
click at [130, 52] on input "True" at bounding box center [126, 49] width 6 height 5
radio input "true"
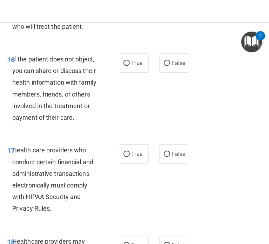
scroll to position [1308, 0]
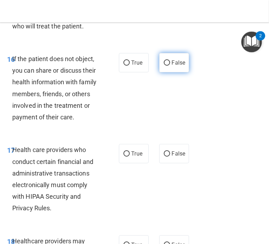
click at [164, 66] on input "False" at bounding box center [167, 62] width 6 height 5
radio input "true"
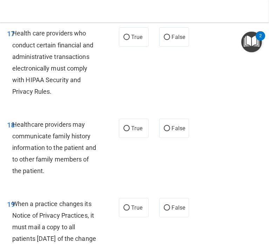
scroll to position [1430, 0]
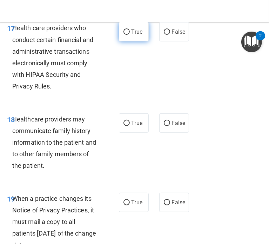
click at [134, 35] on span "True" at bounding box center [137, 31] width 11 height 7
click at [130, 35] on input "True" at bounding box center [126, 31] width 6 height 5
radio input "true"
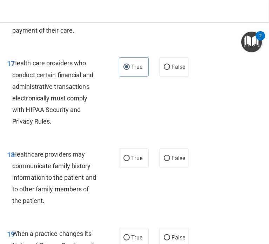
scroll to position [1331, 0]
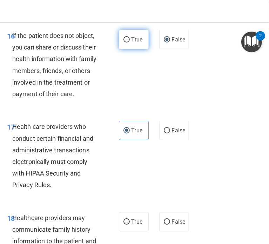
click at [128, 49] on label "True" at bounding box center [134, 39] width 30 height 19
click at [128, 42] on input "True" at bounding box center [126, 39] width 6 height 5
radio input "true"
radio input "false"
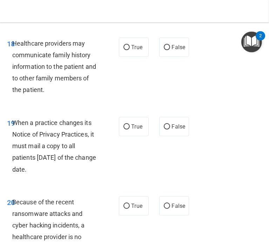
scroll to position [1506, 0]
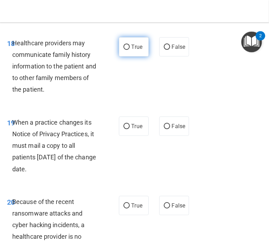
click at [132, 50] on span "True" at bounding box center [137, 46] width 11 height 7
click at [129, 50] on input "True" at bounding box center [126, 47] width 6 height 5
radio input "true"
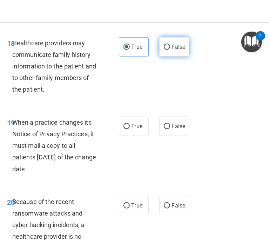
click at [164, 50] on input "False" at bounding box center [167, 47] width 6 height 5
radio input "true"
radio input "false"
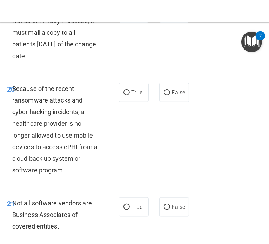
scroll to position [1621, 0]
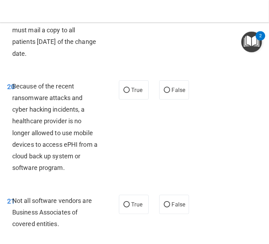
drag, startPoint x: 69, startPoint y: 118, endPoint x: 14, endPoint y: 65, distance: 76.6
click at [14, 63] on div "19 When a practice changes its Notice of Privacy Practices, it must mail a copy…" at bounding box center [62, 32] width 133 height 62
click at [164, 14] on input "False" at bounding box center [167, 10] width 6 height 5
radio input "true"
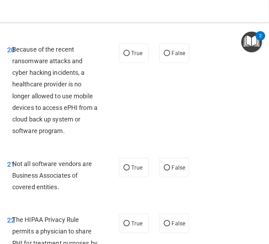
scroll to position [1660, 0]
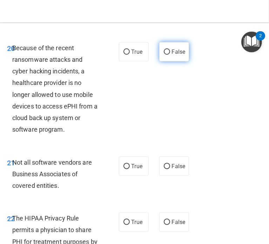
click at [166, 55] on input "False" at bounding box center [167, 51] width 6 height 5
radio input "true"
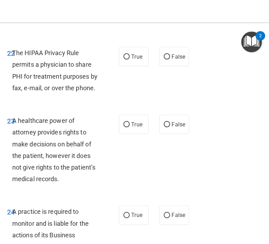
scroll to position [1826, 0]
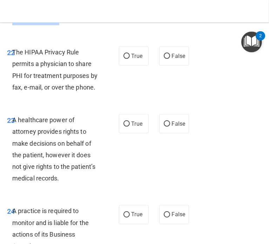
drag, startPoint x: 63, startPoint y: 76, endPoint x: 13, endPoint y: 55, distance: 54.7
click at [13, 26] on div "Not all software vendors are Business Associates of covered entities." at bounding box center [58, 8] width 92 height 35
click at [127, 3] on input "True" at bounding box center [126, 0] width 6 height 5
radio input "true"
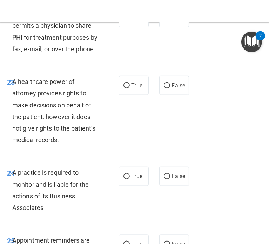
scroll to position [1864, 0]
click at [126, 27] on label "True" at bounding box center [134, 17] width 30 height 19
click at [126, 20] on input "True" at bounding box center [126, 17] width 6 height 5
radio input "true"
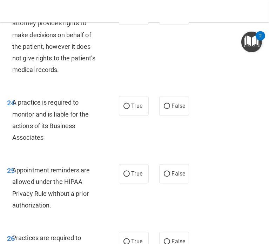
scroll to position [1935, 0]
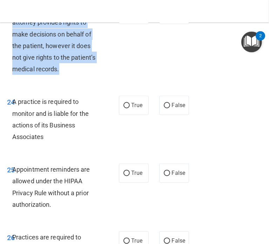
drag, startPoint x: 67, startPoint y: 141, endPoint x: 12, endPoint y: 77, distance: 83.8
click at [12, 75] on div "A healthcare power of attorney provides rights to make decisions on behalf of t…" at bounding box center [58, 40] width 92 height 70
click at [165, 18] on input "False" at bounding box center [167, 14] width 6 height 5
radio input "true"
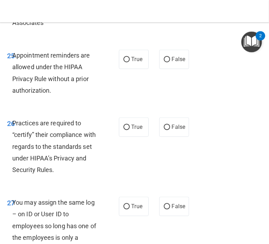
scroll to position [2052, 0]
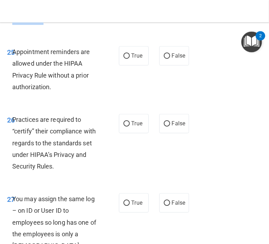
drag, startPoint x: 47, startPoint y: 93, endPoint x: 13, endPoint y: 52, distance: 53.7
click at [13, 25] on div "A practice is required to monitor and is liable for the actions of its Business…" at bounding box center [58, 1] width 92 height 47
radio input "true"
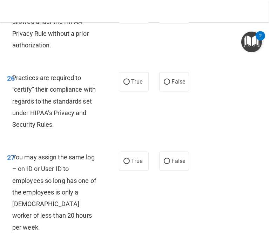
scroll to position [2094, 0]
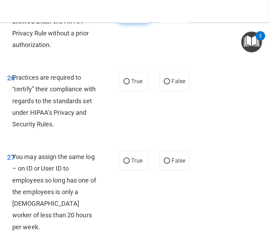
click at [136, 23] on label "True" at bounding box center [134, 13] width 30 height 19
click at [130, 16] on input "True" at bounding box center [126, 13] width 6 height 5
radio input "true"
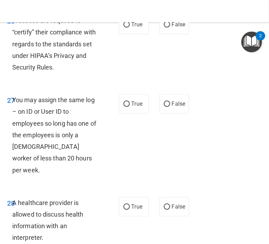
scroll to position [2151, 0]
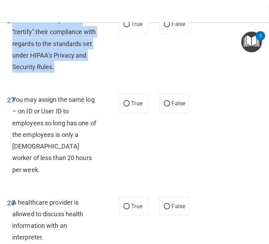
drag, startPoint x: 76, startPoint y: 140, endPoint x: 12, endPoint y: 92, distance: 80.0
click at [12, 73] on div "Practices are required to “certify” their compliance with regards to the standa…" at bounding box center [58, 43] width 92 height 58
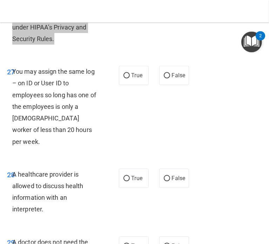
scroll to position [2180, 0]
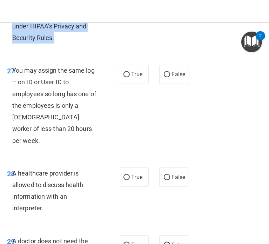
radio input "true"
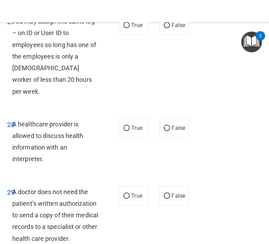
scroll to position [2231, 0]
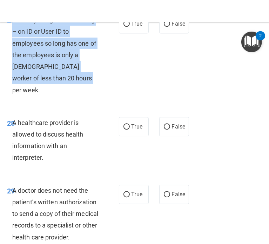
drag, startPoint x: 79, startPoint y: 150, endPoint x: 12, endPoint y: 89, distance: 90.4
click at [12, 89] on div "You may assign the same log – on ID or User ID to employees so long has one of …" at bounding box center [58, 55] width 92 height 82
click at [166, 27] on input "False" at bounding box center [167, 23] width 6 height 5
radio input "true"
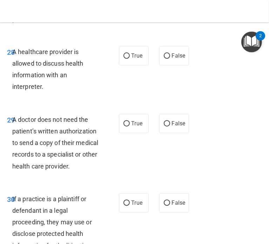
scroll to position [2327, 0]
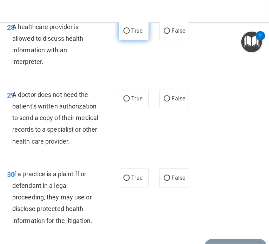
click at [136, 40] on label "True" at bounding box center [134, 30] width 30 height 19
click at [130, 34] on input "True" at bounding box center [126, 30] width 6 height 5
radio input "true"
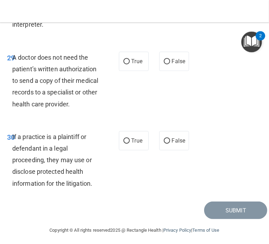
scroll to position [2402, 0]
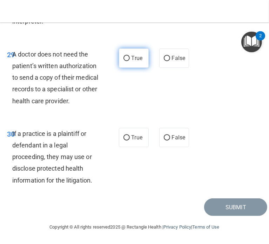
click at [129, 68] on label "True" at bounding box center [134, 57] width 30 height 19
click at [129, 61] on input "True" at bounding box center [126, 58] width 6 height 5
radio input "true"
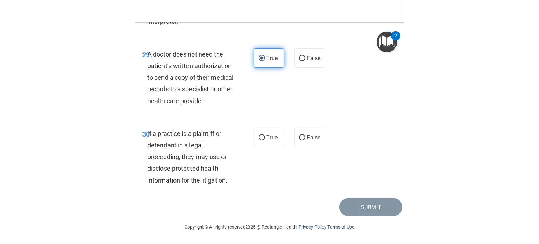
scroll to position [2437, 0]
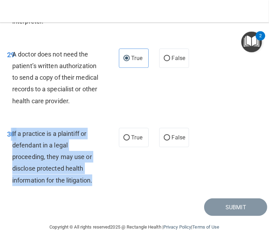
drag, startPoint x: 103, startPoint y: 180, endPoint x: 12, endPoint y: 132, distance: 103.1
click at [12, 132] on div "30 If a practice is a plaintiff or defendant in a legal proceeding, they may us…" at bounding box center [62, 159] width 133 height 62
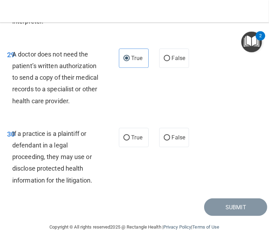
click at [142, 148] on div "30 If a practice is a plaintiff or defendant in a legal proceeding, they may us…" at bounding box center [134, 158] width 265 height 79
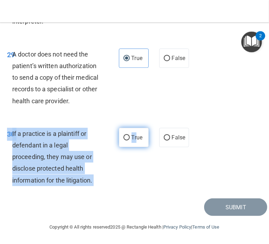
drag, startPoint x: 142, startPoint y: 148, endPoint x: 133, endPoint y: 136, distance: 15.1
click at [133, 136] on div "30 If a practice is a plaintiff or defendant in a legal proceeding, they may us…" at bounding box center [134, 158] width 265 height 79
click at [133, 136] on span "True" at bounding box center [137, 137] width 11 height 7
click at [130, 136] on input "True" at bounding box center [126, 137] width 6 height 5
radio input "true"
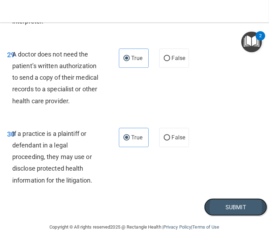
click at [217, 208] on button "Submit" at bounding box center [235, 207] width 63 height 18
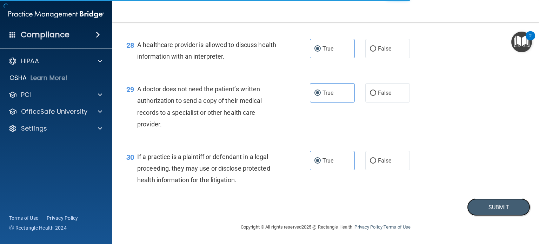
scroll to position [1692, 0]
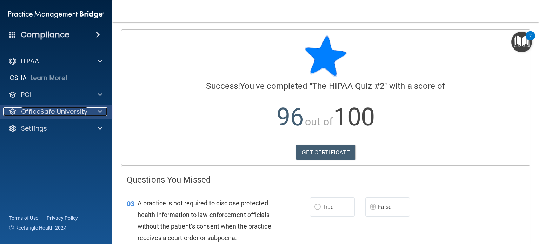
click at [100, 113] on span at bounding box center [100, 111] width 4 height 8
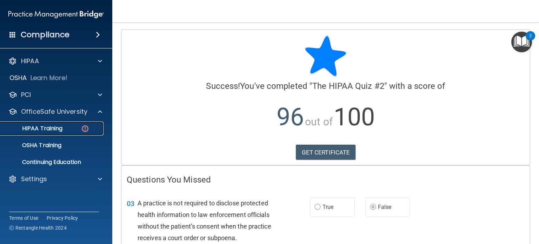
click at [79, 127] on div "HIPAA Training" at bounding box center [53, 128] width 96 height 7
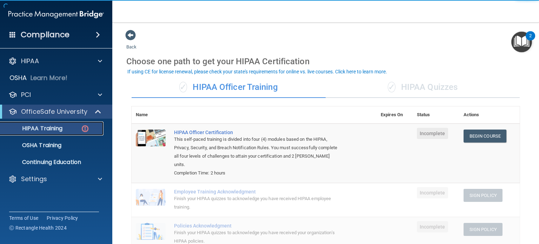
scroll to position [13, 0]
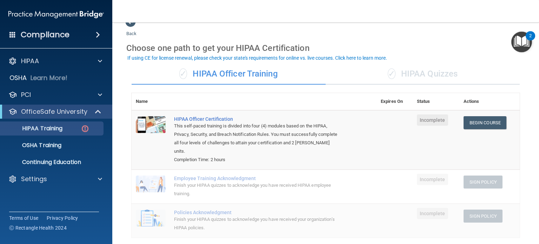
click at [414, 77] on div "✓ HIPAA Quizzes" at bounding box center [422, 73] width 194 height 21
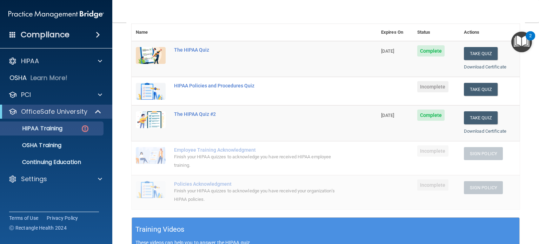
scroll to position [90, 0]
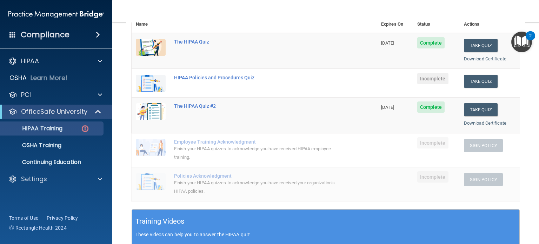
click at [464, 88] on td "Take Quiz Download Certificate" at bounding box center [489, 83] width 60 height 28
click at [471, 83] on button "Take Quiz" at bounding box center [481, 81] width 34 height 13
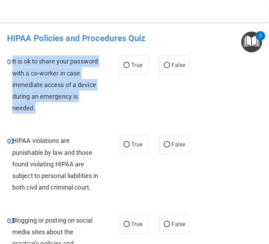
drag, startPoint x: 54, startPoint y: 106, endPoint x: 12, endPoint y: 63, distance: 60.0
click at [12, 63] on div "It is ok to share your password with a co-worker in case immediate access of a …" at bounding box center [58, 84] width 92 height 58
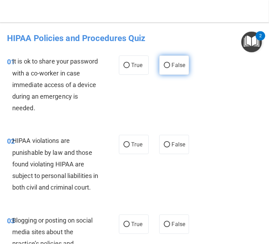
click at [159, 66] on label "False" at bounding box center [174, 64] width 30 height 19
click at [164, 66] on input "False" at bounding box center [167, 65] width 6 height 5
radio input "true"
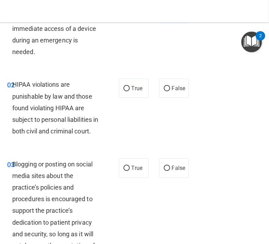
scroll to position [84, 0]
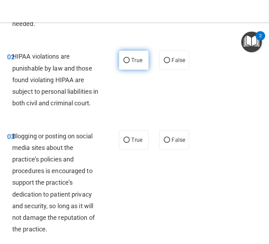
click at [145, 55] on label "True" at bounding box center [134, 59] width 30 height 19
click at [130, 58] on input "True" at bounding box center [126, 60] width 6 height 5
radio input "true"
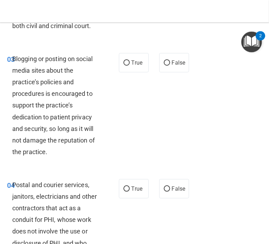
scroll to position [162, 0]
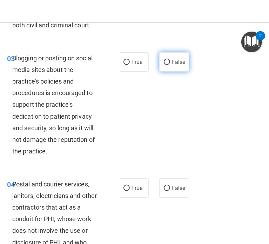
click at [174, 65] on span "False" at bounding box center [179, 62] width 14 height 7
click at [170, 65] on input "False" at bounding box center [167, 62] width 6 height 5
radio input "true"
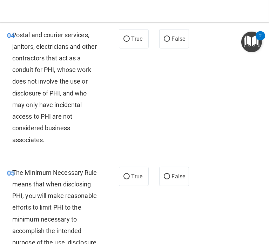
scroll to position [311, 0]
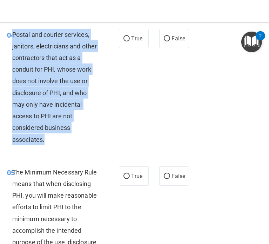
drag, startPoint x: 49, startPoint y: 151, endPoint x: 13, endPoint y: 46, distance: 111.4
click at [13, 46] on div "Postal and courier services, janitors, electricians and other contractors that …" at bounding box center [58, 87] width 92 height 116
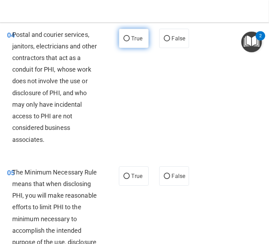
click at [134, 48] on label "True" at bounding box center [134, 38] width 30 height 19
click at [130, 41] on input "True" at bounding box center [126, 38] width 6 height 5
radio input "true"
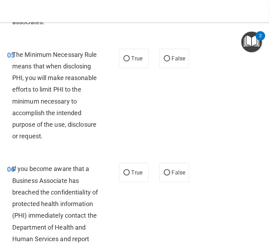
scroll to position [432, 0]
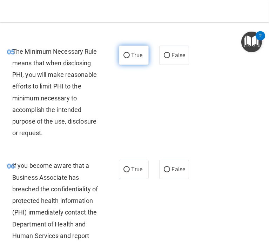
click at [122, 65] on label "True" at bounding box center [134, 55] width 30 height 19
click at [123, 58] on input "True" at bounding box center [126, 55] width 6 height 5
radio input "true"
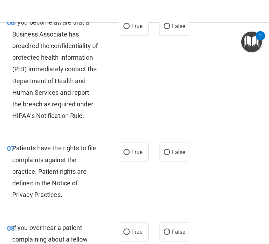
scroll to position [576, 0]
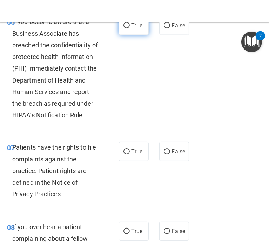
click at [137, 35] on label "True" at bounding box center [134, 25] width 30 height 19
click at [130, 28] on input "True" at bounding box center [126, 25] width 6 height 5
radio input "true"
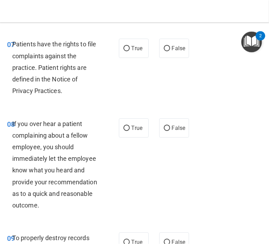
scroll to position [685, 0]
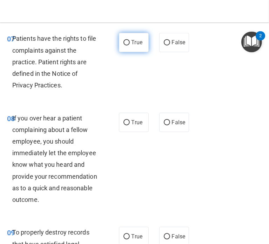
click at [134, 52] on label "True" at bounding box center [134, 42] width 30 height 19
click at [130, 46] on input "True" at bounding box center [126, 42] width 6 height 5
radio input "true"
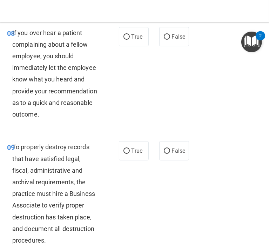
scroll to position [770, 0]
click at [167, 40] on input "False" at bounding box center [167, 36] width 6 height 5
radio input "true"
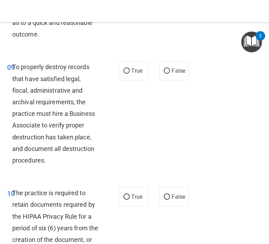
scroll to position [908, 0]
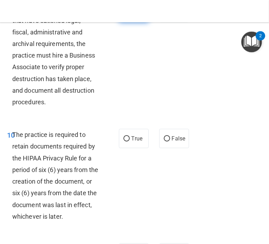
click at [135, 22] on label "True" at bounding box center [134, 12] width 30 height 19
click at [130, 15] on input "True" at bounding box center [126, 12] width 6 height 5
radio input "true"
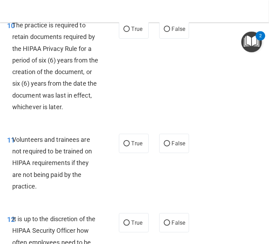
scroll to position [1025, 0]
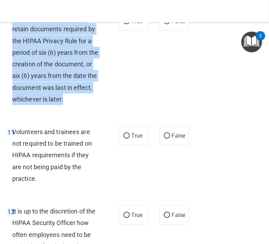
drag, startPoint x: 86, startPoint y: 134, endPoint x: 13, endPoint y: 50, distance: 110.9
click at [13, 50] on div "The practice is required to retain documents required by the HIPAA Privacy Rule…" at bounding box center [58, 58] width 92 height 93
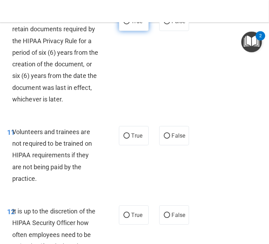
click at [132, 25] on span "True" at bounding box center [137, 21] width 11 height 7
click at [129, 24] on input "True" at bounding box center [126, 21] width 6 height 5
radio input "true"
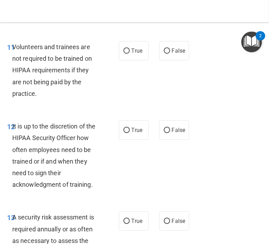
scroll to position [1112, 0]
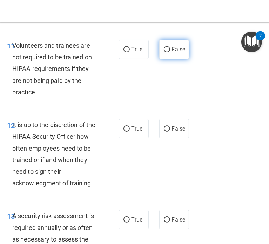
click at [166, 52] on input "False" at bounding box center [167, 49] width 6 height 5
radio input "true"
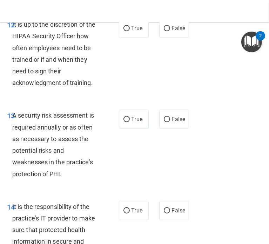
scroll to position [1212, 0]
click at [132, 32] on span "True" at bounding box center [137, 28] width 11 height 7
click at [130, 31] on input "True" at bounding box center [126, 28] width 6 height 5
radio input "true"
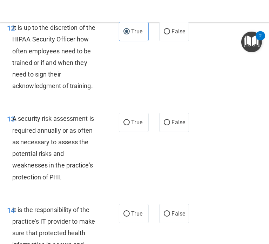
scroll to position [1208, 0]
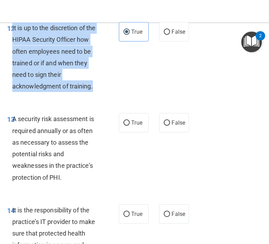
drag, startPoint x: 97, startPoint y: 122, endPoint x: 13, endPoint y: 64, distance: 103.1
click at [13, 64] on div "It is up to the discretion of the HIPAA Security Officer how often employees ne…" at bounding box center [58, 57] width 92 height 70
click at [164, 35] on input "False" at bounding box center [167, 31] width 6 height 5
radio input "true"
radio input "false"
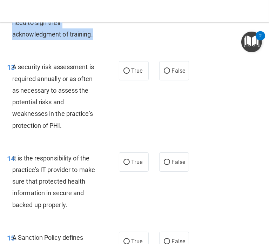
scroll to position [1275, 0]
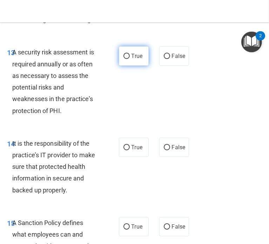
click at [139, 59] on span "True" at bounding box center [137, 56] width 11 height 7
click at [130, 59] on input "True" at bounding box center [126, 56] width 6 height 5
radio input "true"
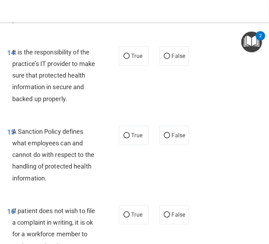
scroll to position [1366, 0]
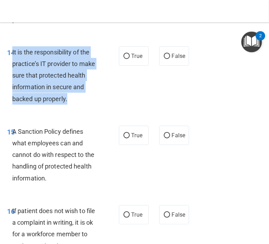
drag, startPoint x: 70, startPoint y: 134, endPoint x: 12, endPoint y: 84, distance: 76.8
click at [12, 84] on div "It is the responsibility of the practice’s IT provider to make sure that protec…" at bounding box center [58, 75] width 92 height 58
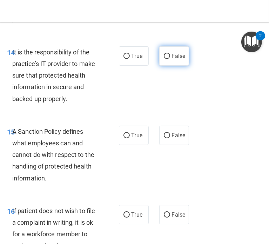
click at [172, 59] on span "False" at bounding box center [179, 56] width 14 height 7
click at [170, 59] on input "False" at bounding box center [167, 56] width 6 height 5
radio input "true"
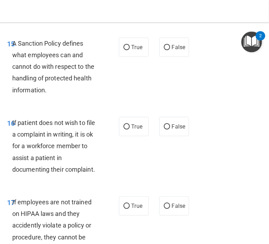
scroll to position [1455, 0]
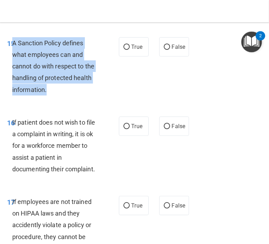
drag, startPoint x: 50, startPoint y: 129, endPoint x: 14, endPoint y: 77, distance: 63.2
click at [14, 77] on div "A Sanction Policy defines what employees can and cannot do with respect to the …" at bounding box center [58, 66] width 92 height 58
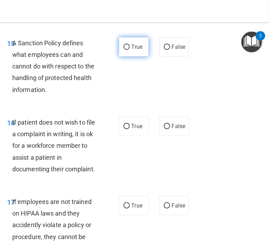
click at [132, 50] on span "True" at bounding box center [137, 46] width 11 height 7
click at [130, 50] on input "True" at bounding box center [126, 47] width 6 height 5
radio input "true"
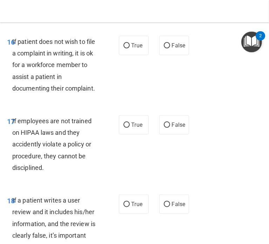
scroll to position [1536, 0]
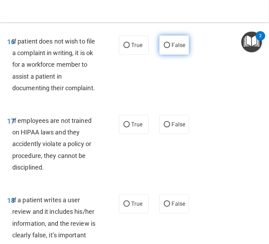
click at [164, 48] on input "False" at bounding box center [167, 45] width 6 height 5
radio input "true"
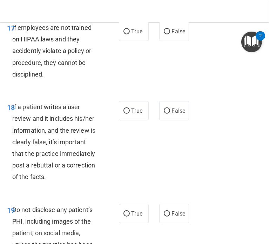
scroll to position [1630, 0]
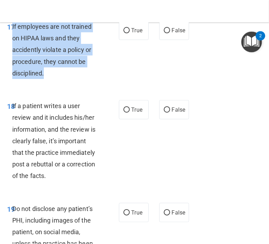
drag, startPoint x: 55, startPoint y: 107, endPoint x: 12, endPoint y: 62, distance: 62.0
click at [12, 62] on div "If employees are not trained on HIPAA laws and they accidently violate a policy…" at bounding box center [58, 50] width 92 height 58
click at [166, 33] on input "False" at bounding box center [167, 30] width 6 height 5
radio input "true"
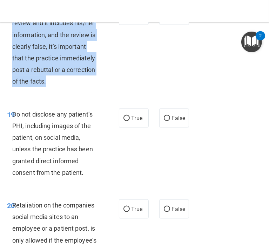
drag, startPoint x: 54, startPoint y: 112, endPoint x: 13, endPoint y: 48, distance: 76.3
click at [13, 48] on div "If a patient writes a user review and it includes his/her information, and the …" at bounding box center [58, 47] width 92 height 82
click at [167, 18] on input "False" at bounding box center [167, 15] width 6 height 5
radio input "true"
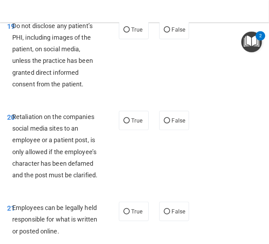
scroll to position [1812, 0]
click at [136, 33] on span "True" at bounding box center [137, 29] width 11 height 7
click at [130, 33] on input "True" at bounding box center [126, 29] width 6 height 5
radio input "true"
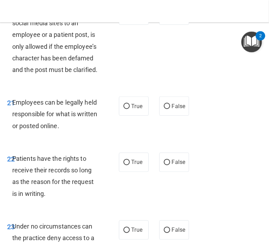
scroll to position [1917, 0]
click at [164, 18] on input "False" at bounding box center [167, 15] width 6 height 5
radio input "true"
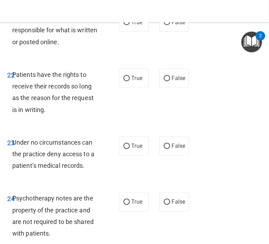
scroll to position [2002, 0]
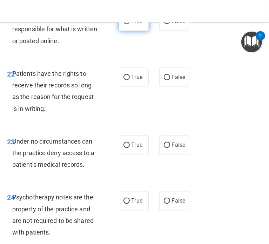
click at [135, 31] on label "True" at bounding box center [134, 21] width 30 height 19
click at [130, 24] on input "True" at bounding box center [126, 21] width 6 height 5
radio input "true"
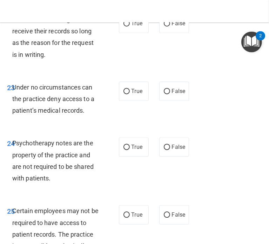
scroll to position [2058, 0]
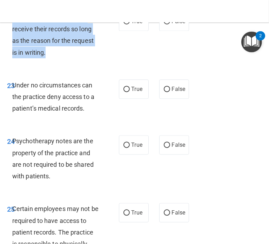
drag, startPoint x: 51, startPoint y: 101, endPoint x: 14, endPoint y: 64, distance: 52.1
click at [14, 58] on div "Patients have the rights to receive their records so long as the reason for the…" at bounding box center [58, 35] width 92 height 47
click at [165, 24] on input "False" at bounding box center [167, 21] width 6 height 5
radio input "true"
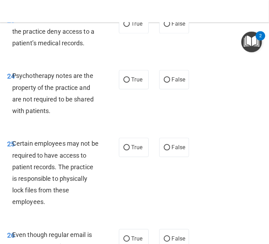
scroll to position [2124, 0]
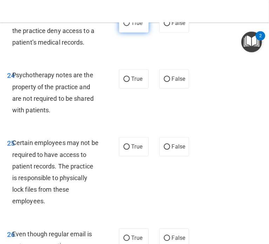
click at [123, 26] on input "True" at bounding box center [126, 23] width 6 height 5
radio input "true"
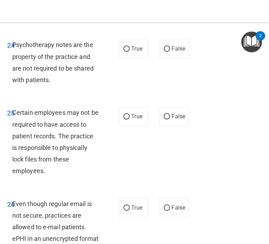
scroll to position [2165, 0]
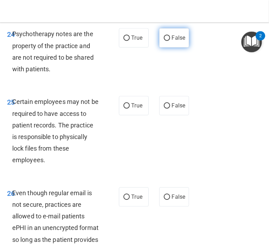
click at [162, 47] on label "False" at bounding box center [174, 37] width 30 height 19
click at [164, 41] on input "False" at bounding box center [167, 37] width 6 height 5
radio input "true"
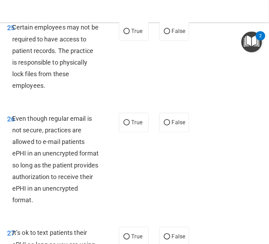
scroll to position [2240, 0]
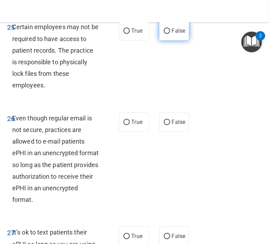
click at [159, 40] on label "False" at bounding box center [174, 30] width 30 height 19
click at [164, 34] on input "False" at bounding box center [167, 30] width 6 height 5
radio input "true"
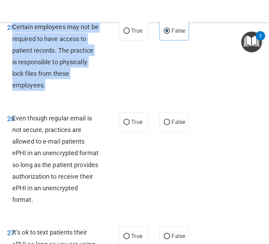
drag, startPoint x: 49, startPoint y: 133, endPoint x: 13, endPoint y: 73, distance: 70.1
click at [13, 73] on div "Certain employees may not be required to have access to patient records. The pr…" at bounding box center [58, 56] width 92 height 70
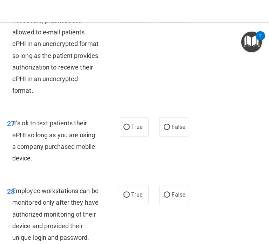
scroll to position [2349, 0]
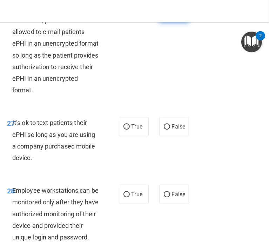
click at [164, 15] on input "False" at bounding box center [167, 12] width 6 height 5
radio input "true"
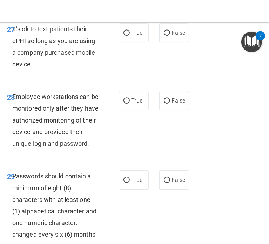
scroll to position [2443, 0]
click at [129, 42] on label "True" at bounding box center [134, 32] width 30 height 19
click at [129, 35] on input "True" at bounding box center [126, 32] width 6 height 5
radio input "true"
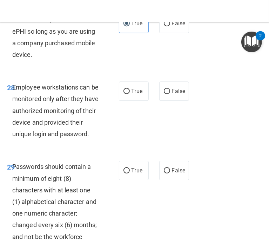
scroll to position [2453, 0]
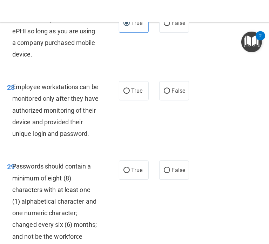
drag, startPoint x: 35, startPoint y: 102, endPoint x: 12, endPoint y: 66, distance: 42.4
click at [12, 60] on div "It’s ok to text patients their ePHI so long as you are using a company purchase…" at bounding box center [58, 36] width 92 height 47
click at [164, 26] on input "False" at bounding box center [167, 23] width 6 height 5
radio input "true"
radio input "false"
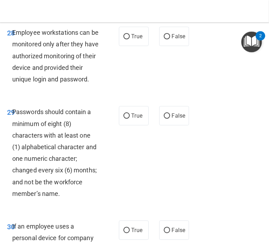
scroll to position [2513, 0]
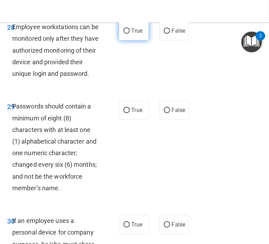
click at [123, 34] on input "True" at bounding box center [126, 30] width 6 height 5
radio input "true"
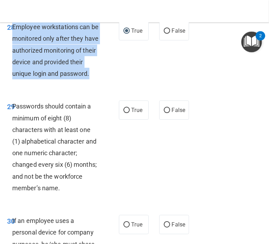
drag, startPoint x: 46, startPoint y: 132, endPoint x: 12, endPoint y: 69, distance: 71.4
click at [12, 69] on div "Employee workstations can be monitored only after they have authorized monitori…" at bounding box center [58, 50] width 92 height 58
click at [167, 34] on input "False" at bounding box center [167, 30] width 6 height 5
radio input "true"
radio input "false"
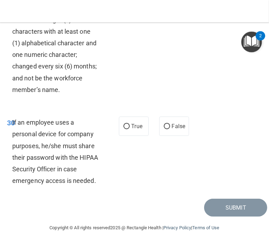
scroll to position [2617, 0]
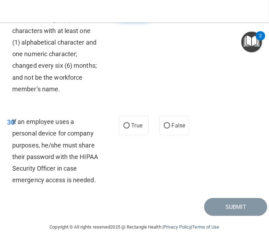
click at [124, 21] on label "True" at bounding box center [134, 10] width 30 height 19
click at [124, 14] on input "True" at bounding box center [126, 11] width 6 height 5
radio input "true"
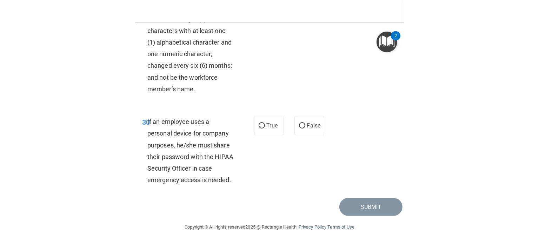
scroll to position [2682, 0]
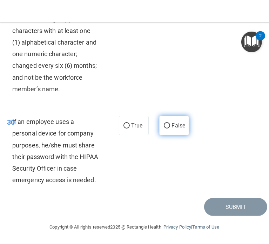
click at [164, 123] on input "False" at bounding box center [167, 125] width 6 height 5
radio input "true"
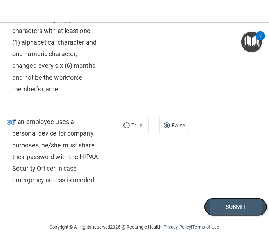
click at [228, 211] on button "Submit" at bounding box center [235, 207] width 63 height 18
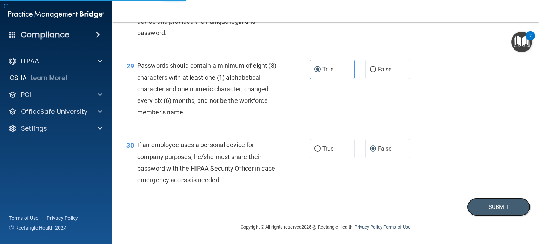
scroll to position [1843, 0]
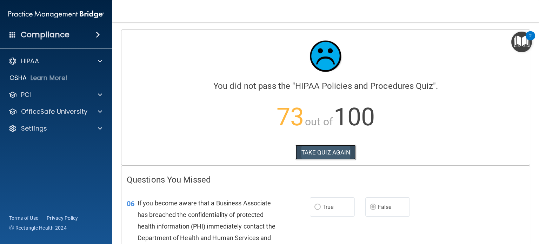
click at [295, 147] on button "TAKE QUIZ AGAIN" at bounding box center [325, 151] width 61 height 15
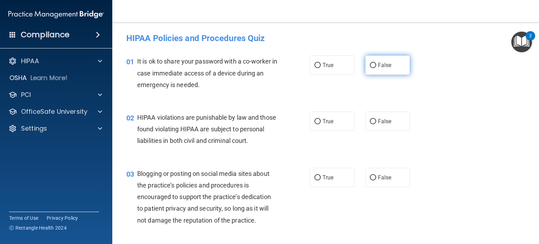
click at [370, 67] on input "False" at bounding box center [373, 65] width 6 height 5
radio input "true"
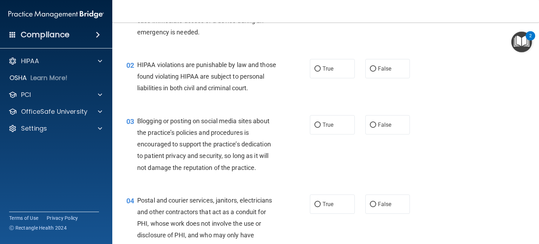
scroll to position [53, 0]
click at [322, 73] on label "True" at bounding box center [332, 68] width 45 height 19
click at [321, 71] on input "True" at bounding box center [317, 68] width 6 height 5
radio input "true"
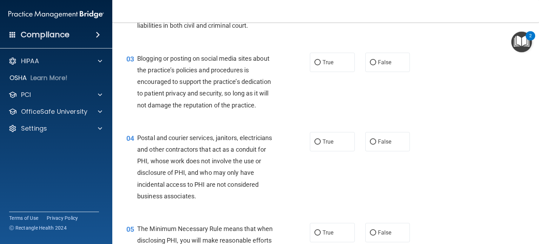
scroll to position [116, 0]
click at [370, 64] on input "False" at bounding box center [373, 61] width 6 height 5
radio input "true"
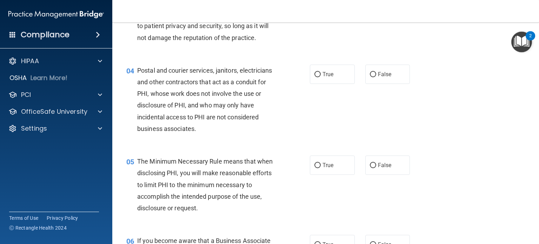
scroll to position [187, 0]
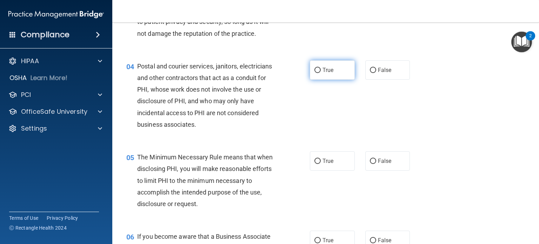
click at [318, 80] on label "True" at bounding box center [332, 69] width 45 height 19
click at [318, 73] on input "True" at bounding box center [317, 70] width 6 height 5
radio input "true"
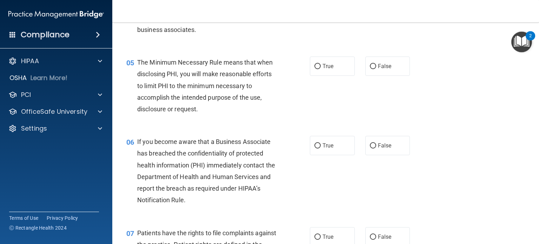
scroll to position [282, 0]
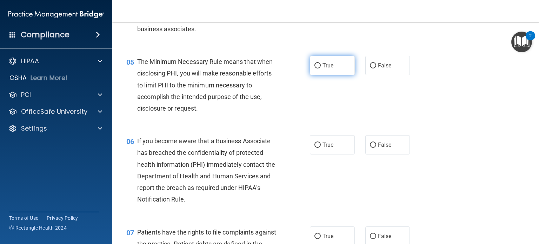
click at [317, 75] on label "True" at bounding box center [332, 65] width 45 height 19
click at [317, 68] on input "True" at bounding box center [317, 65] width 6 height 5
radio input "true"
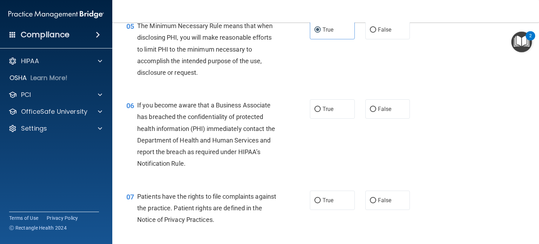
scroll to position [318, 0]
click at [370, 111] on input "False" at bounding box center [373, 108] width 6 height 5
radio input "true"
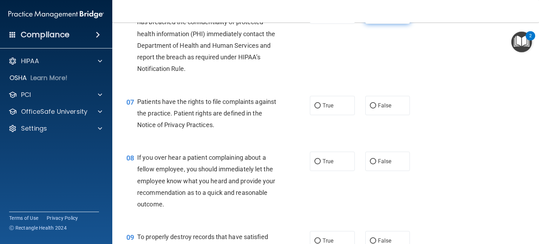
scroll to position [415, 0]
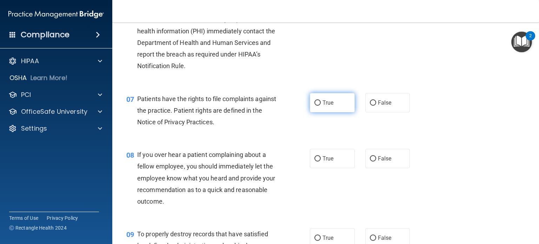
click at [330, 112] on label "True" at bounding box center [332, 102] width 45 height 19
click at [321, 106] on input "True" at bounding box center [317, 102] width 6 height 5
radio input "true"
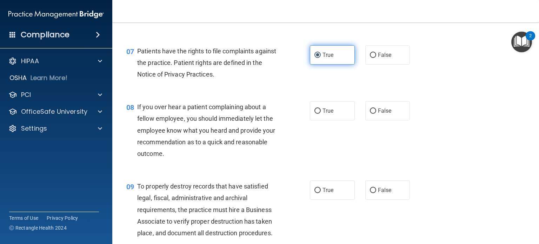
scroll to position [468, 0]
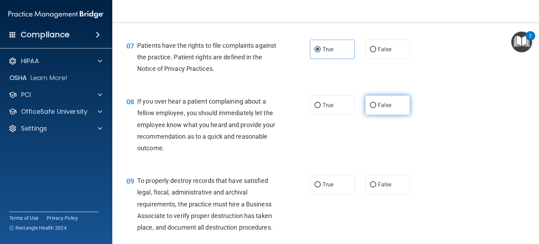
click at [365, 113] on label "False" at bounding box center [387, 104] width 45 height 19
click at [370, 108] on input "False" at bounding box center [373, 105] width 6 height 5
radio input "true"
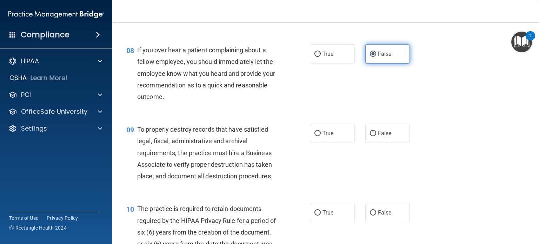
scroll to position [524, 0]
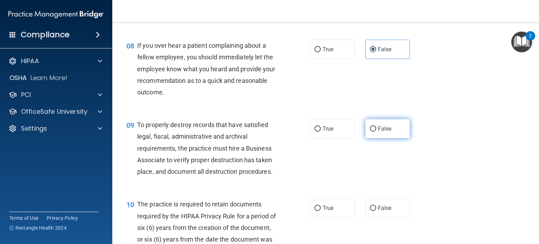
click at [369, 136] on label "False" at bounding box center [387, 128] width 45 height 19
click at [370, 132] on input "False" at bounding box center [373, 128] width 6 height 5
radio input "true"
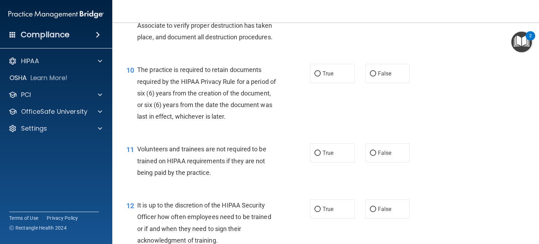
scroll to position [661, 0]
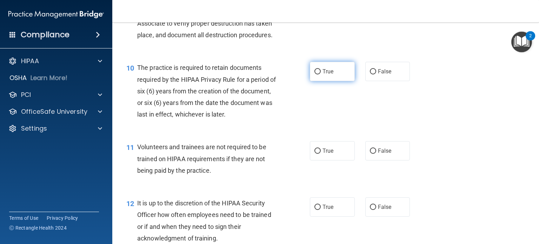
click at [318, 81] on label "True" at bounding box center [332, 71] width 45 height 19
click at [318, 74] on input "True" at bounding box center [317, 71] width 6 height 5
radio input "true"
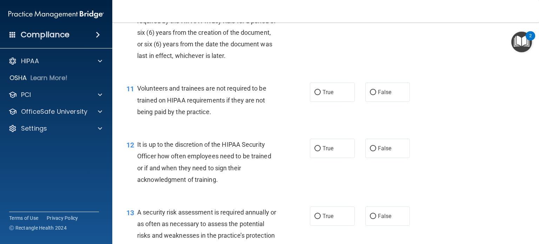
scroll to position [720, 0]
click at [371, 95] on input "False" at bounding box center [373, 91] width 6 height 5
radio input "true"
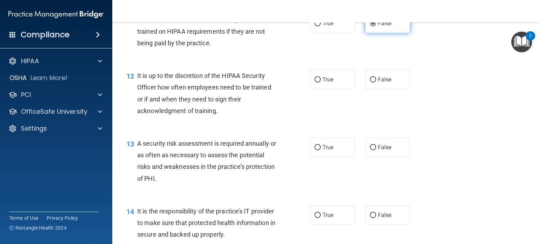
scroll to position [791, 0]
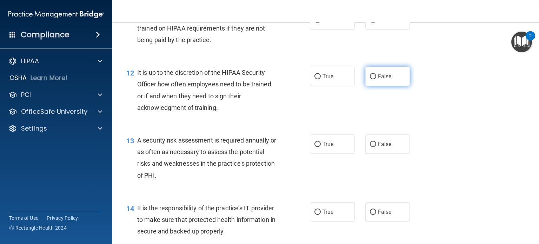
click at [365, 86] on label "False" at bounding box center [387, 76] width 45 height 19
click at [370, 79] on input "False" at bounding box center [373, 76] width 6 height 5
radio input "true"
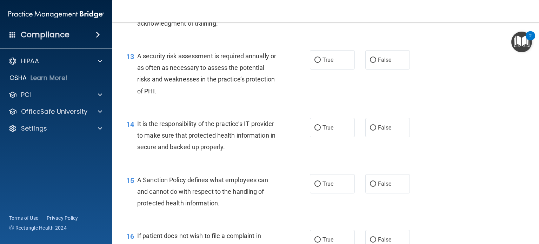
scroll to position [877, 0]
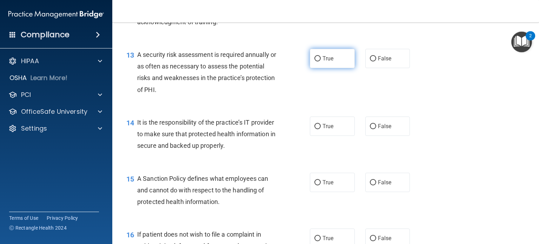
click at [331, 68] on label "True" at bounding box center [332, 58] width 45 height 19
click at [321, 61] on input "True" at bounding box center [317, 58] width 6 height 5
radio input "true"
click at [369, 136] on label "False" at bounding box center [387, 125] width 45 height 19
click at [370, 129] on input "False" at bounding box center [373, 126] width 6 height 5
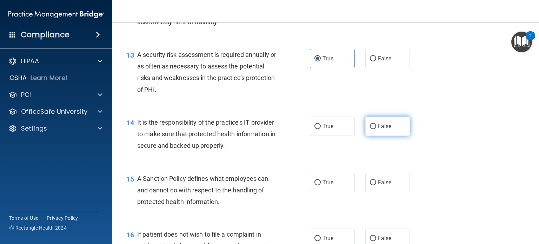
radio input "true"
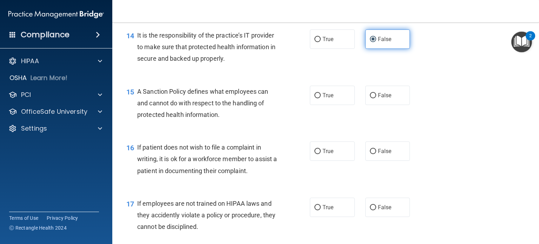
scroll to position [967, 0]
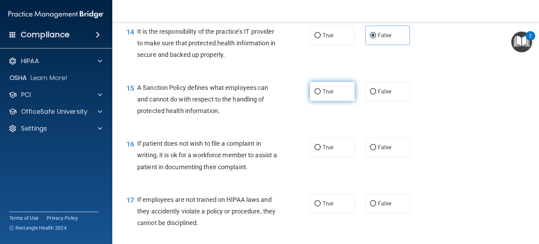
click at [331, 101] on label "True" at bounding box center [332, 91] width 45 height 19
click at [321, 94] on input "True" at bounding box center [317, 91] width 6 height 5
radio input "true"
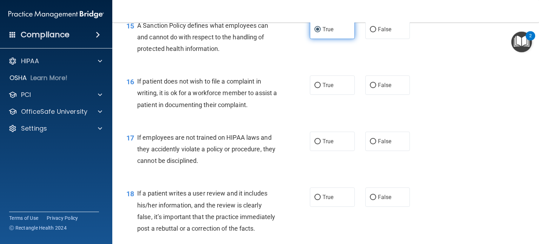
scroll to position [1034, 0]
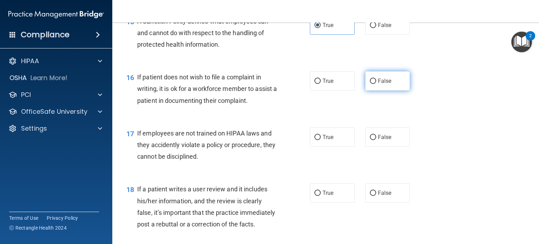
click at [365, 90] on label "False" at bounding box center [387, 80] width 45 height 19
click at [370, 84] on input "False" at bounding box center [373, 81] width 6 height 5
radio input "true"
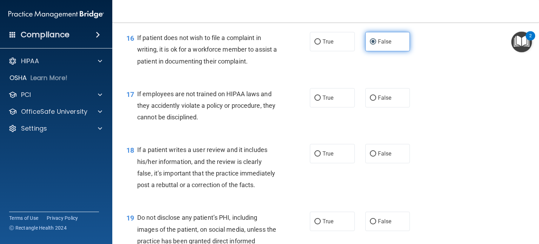
scroll to position [1085, 0]
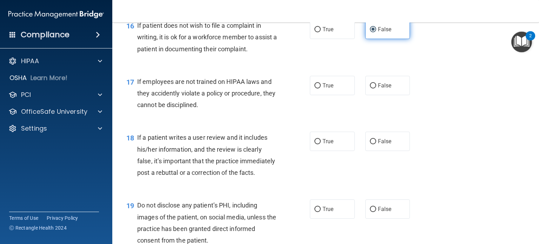
click at [365, 95] on label "False" at bounding box center [387, 85] width 45 height 19
click at [370, 88] on input "False" at bounding box center [373, 85] width 6 height 5
radio input "true"
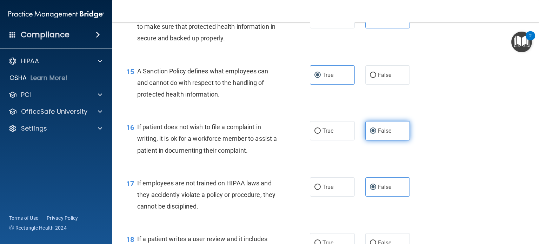
scroll to position [983, 0]
click at [365, 85] on label "False" at bounding box center [387, 75] width 45 height 19
click at [370, 79] on input "False" at bounding box center [373, 75] width 6 height 5
radio input "true"
radio input "false"
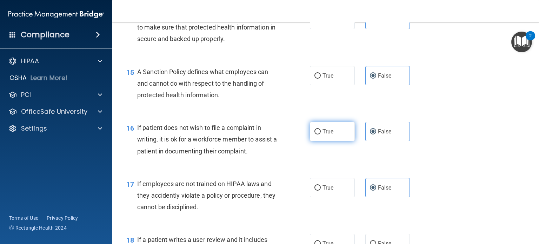
click at [325, 135] on span "True" at bounding box center [327, 131] width 11 height 7
click at [321, 134] on input "True" at bounding box center [317, 131] width 6 height 5
radio input "true"
radio input "false"
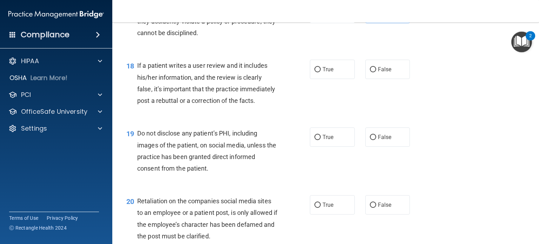
scroll to position [1157, 0]
click at [371, 72] on input "False" at bounding box center [373, 69] width 6 height 5
radio input "true"
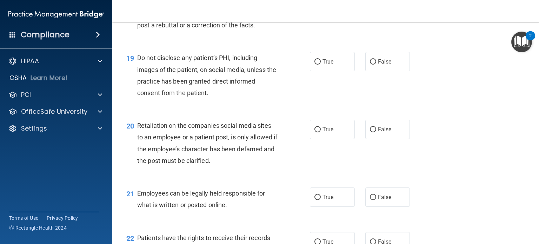
scroll to position [1236, 0]
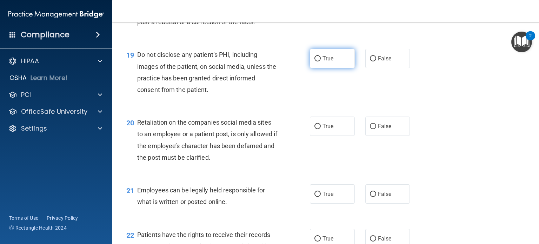
click at [326, 68] on label "True" at bounding box center [332, 58] width 45 height 19
click at [321, 61] on input "True" at bounding box center [317, 58] width 6 height 5
radio input "true"
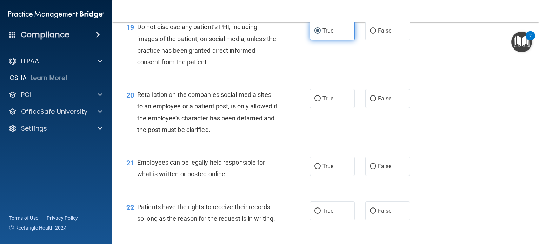
scroll to position [1266, 0]
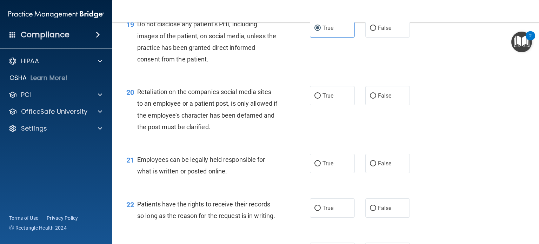
click at [360, 105] on div "True False" at bounding box center [364, 95] width 108 height 19
click at [373, 105] on label "False" at bounding box center [387, 95] width 45 height 19
click at [373, 99] on input "False" at bounding box center [373, 95] width 6 height 5
radio input "true"
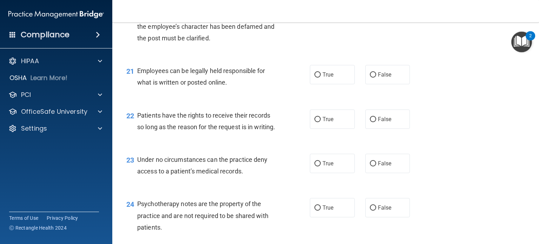
scroll to position [1356, 0]
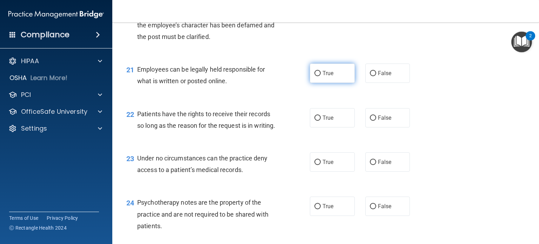
click at [317, 76] on input "True" at bounding box center [317, 73] width 6 height 5
radio input "true"
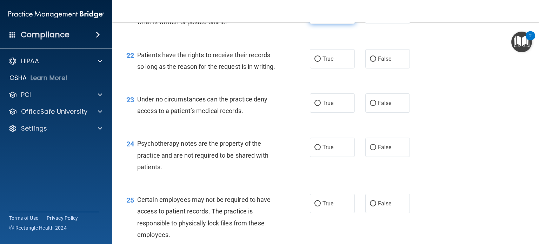
scroll to position [1427, 0]
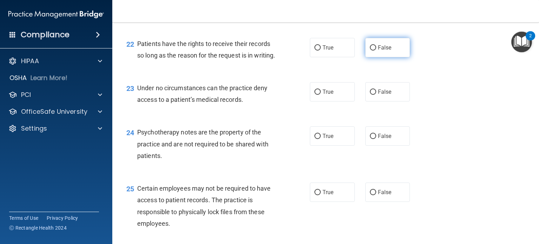
click at [373, 57] on label "False" at bounding box center [387, 47] width 45 height 19
click at [373, 50] on input "False" at bounding box center [373, 47] width 6 height 5
radio input "true"
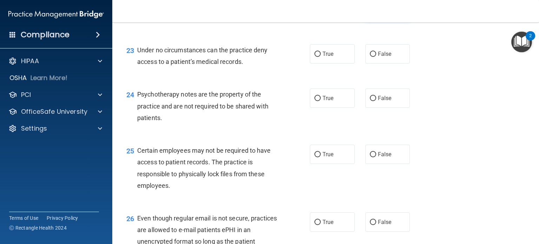
scroll to position [1468, 0]
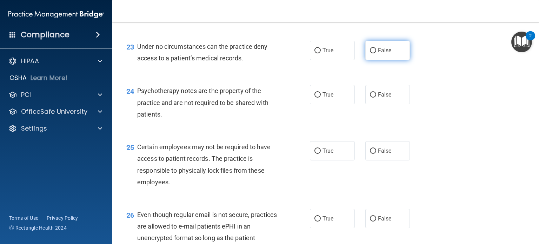
click at [374, 60] on label "False" at bounding box center [387, 50] width 45 height 19
click at [374, 53] on input "False" at bounding box center [373, 50] width 6 height 5
radio input "true"
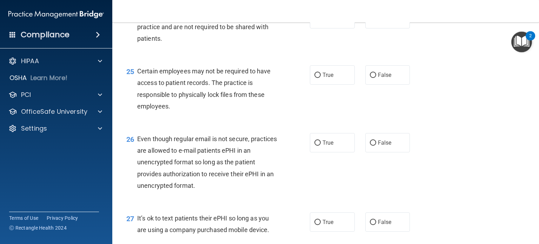
scroll to position [1544, 0]
click at [314, 21] on input "True" at bounding box center [317, 18] width 6 height 5
radio input "true"
click at [314, 77] on input "True" at bounding box center [317, 74] width 6 height 5
radio input "true"
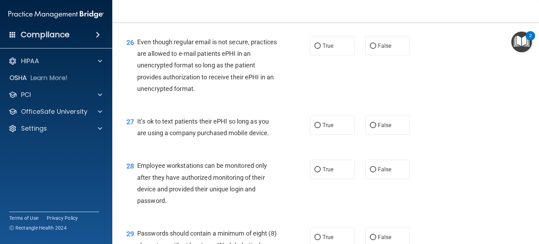
scroll to position [1643, 0]
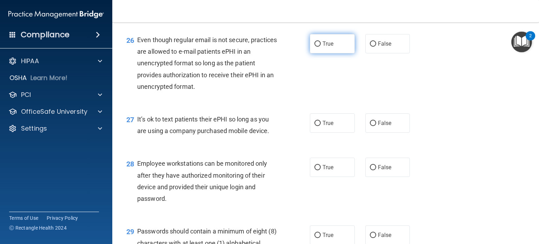
click at [317, 53] on label "True" at bounding box center [332, 43] width 45 height 19
click at [317, 47] on input "True" at bounding box center [317, 43] width 6 height 5
radio input "true"
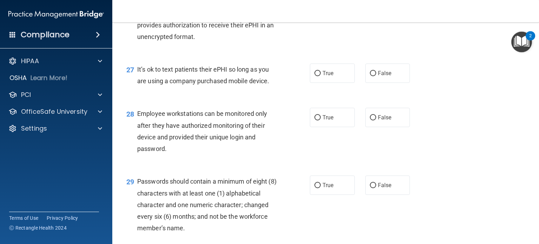
scroll to position [1731, 0]
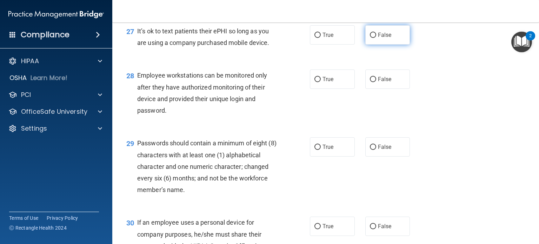
click at [370, 38] on input "False" at bounding box center [373, 35] width 6 height 5
radio input "true"
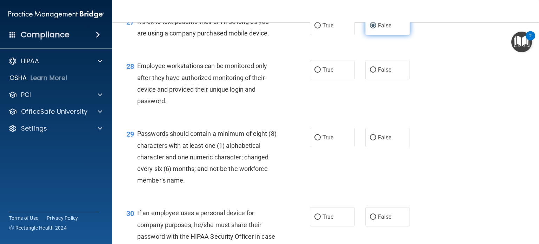
scroll to position [1743, 0]
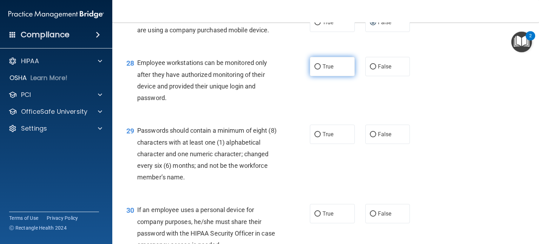
click at [331, 76] on label "True" at bounding box center [332, 66] width 45 height 19
click at [321, 69] on input "True" at bounding box center [317, 66] width 6 height 5
radio input "true"
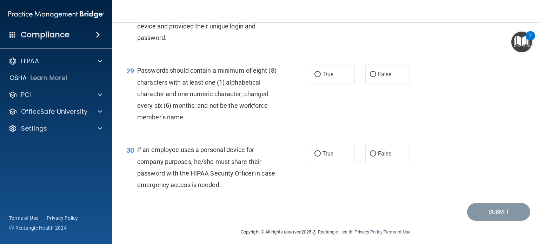
click at [331, 84] on label "True" at bounding box center [332, 74] width 45 height 19
click at [321, 77] on input "True" at bounding box center [317, 74] width 6 height 5
radio input "true"
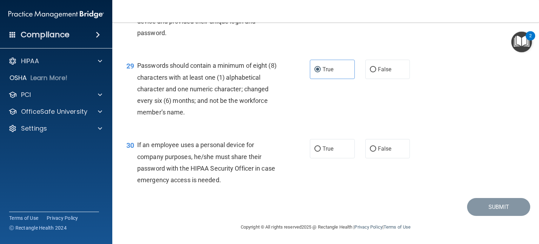
scroll to position [1843, 0]
click at [370, 148] on input "False" at bounding box center [373, 148] width 6 height 5
radio input "true"
click at [475, 210] on button "Submit" at bounding box center [498, 207] width 63 height 18
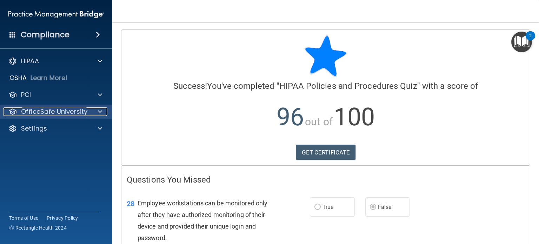
click at [100, 113] on span at bounding box center [100, 111] width 4 height 8
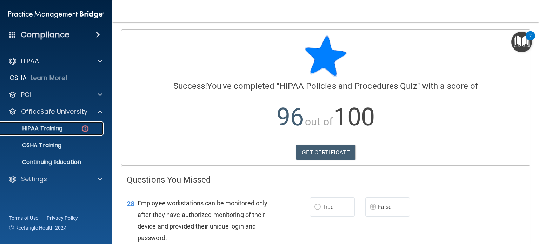
click at [68, 127] on div "HIPAA Training" at bounding box center [53, 128] width 96 height 7
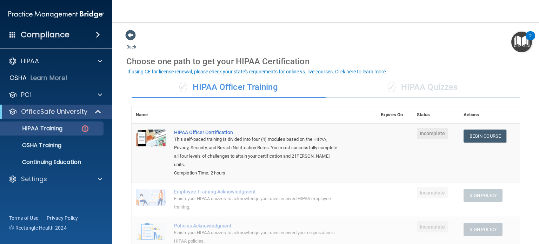
click at [432, 89] on div "✓ HIPAA Quizzes" at bounding box center [422, 87] width 194 height 21
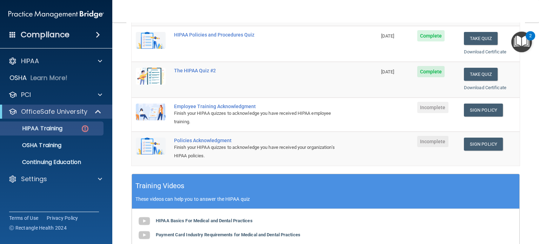
scroll to position [132, 0]
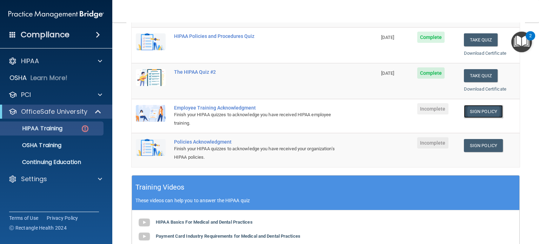
click at [480, 107] on link "Sign Policy" at bounding box center [483, 111] width 39 height 13
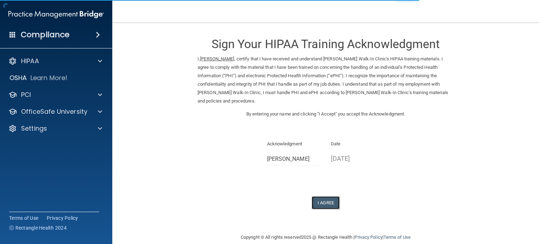
click at [325, 196] on button "I Agree" at bounding box center [325, 202] width 28 height 13
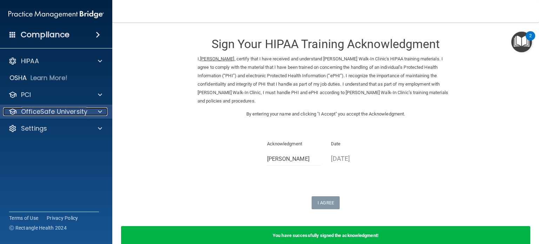
click at [87, 108] on div "OfficeSafe University" at bounding box center [46, 111] width 87 height 8
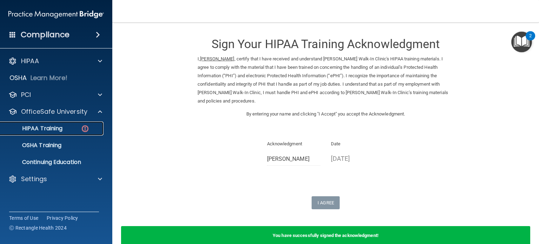
click at [76, 129] on div "HIPAA Training" at bounding box center [53, 128] width 96 height 7
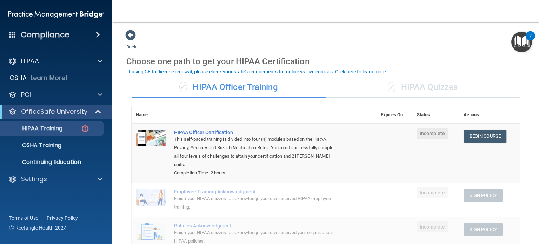
click at [413, 87] on div "✓ HIPAA Quizzes" at bounding box center [422, 87] width 194 height 21
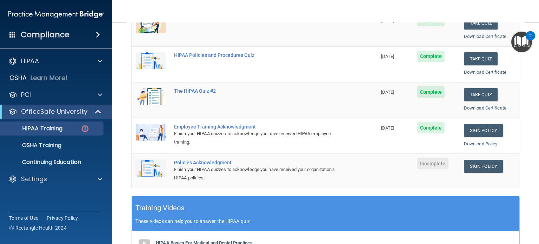
scroll to position [114, 0]
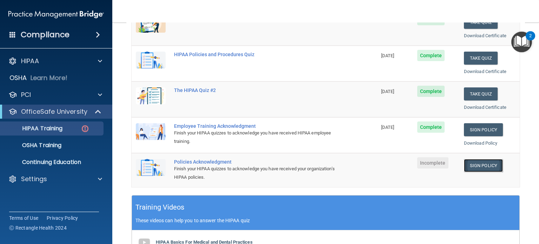
click at [476, 164] on link "Sign Policy" at bounding box center [483, 165] width 39 height 13
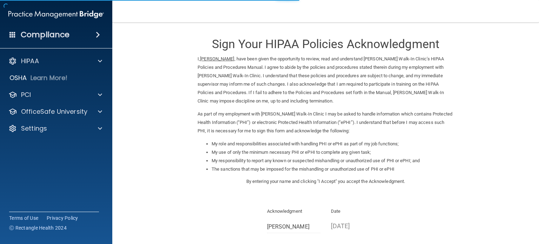
scroll to position [77, 0]
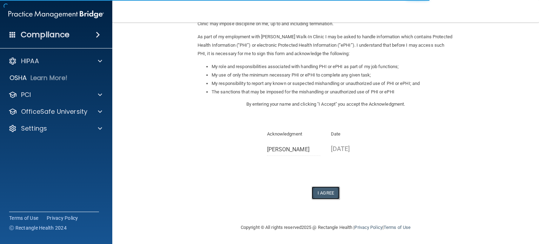
click at [316, 190] on button "I Agree" at bounding box center [325, 192] width 28 height 13
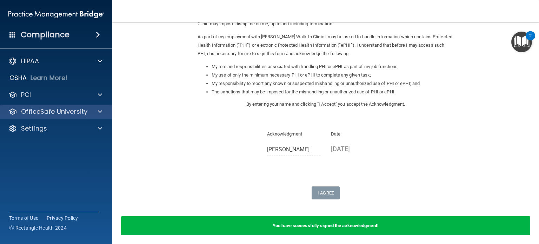
click at [103, 107] on div "OfficeSafe University" at bounding box center [56, 111] width 113 height 14
click at [87, 116] on div "OfficeSafe University" at bounding box center [56, 111] width 113 height 14
click at [79, 111] on p "OfficeSafe University" at bounding box center [54, 111] width 66 height 8
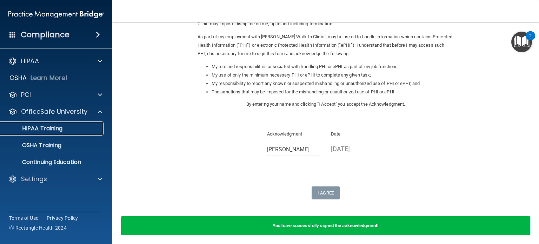
click at [62, 125] on p "HIPAA Training" at bounding box center [34, 128] width 58 height 7
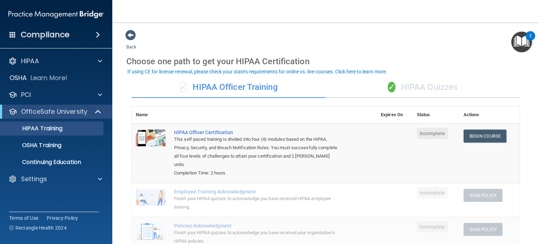
click at [413, 88] on div "✓ HIPAA Quizzes" at bounding box center [422, 87] width 194 height 21
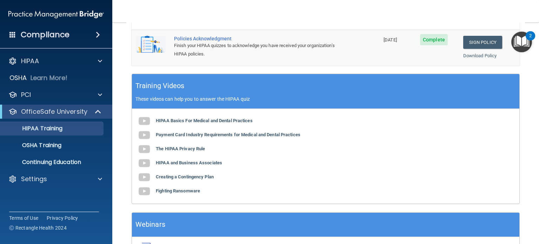
scroll to position [237, 0]
